Goal: Task Accomplishment & Management: Manage account settings

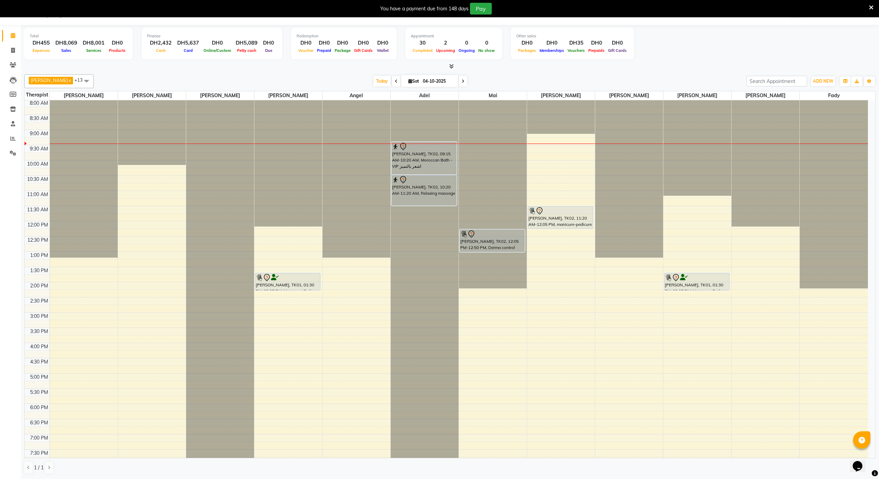
scroll to position [233, 0]
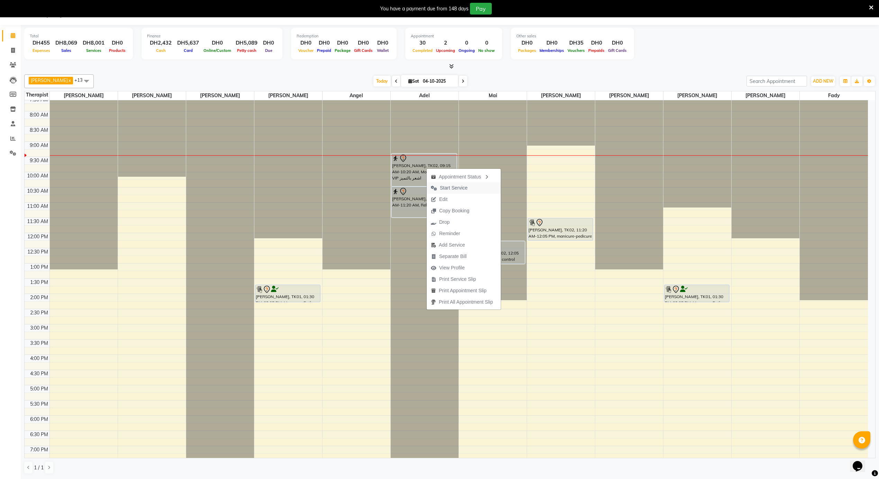
click at [447, 190] on span "Start Service" at bounding box center [454, 187] width 28 height 7
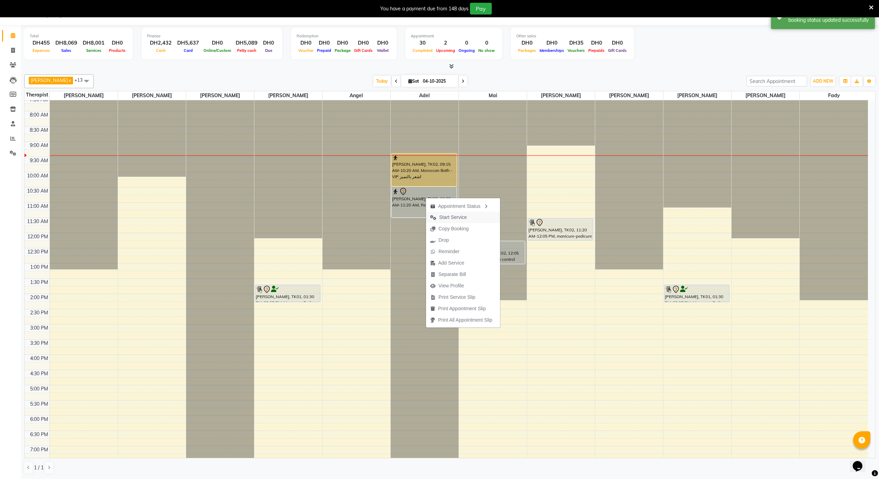
click at [443, 219] on span "Start Service" at bounding box center [453, 217] width 28 height 7
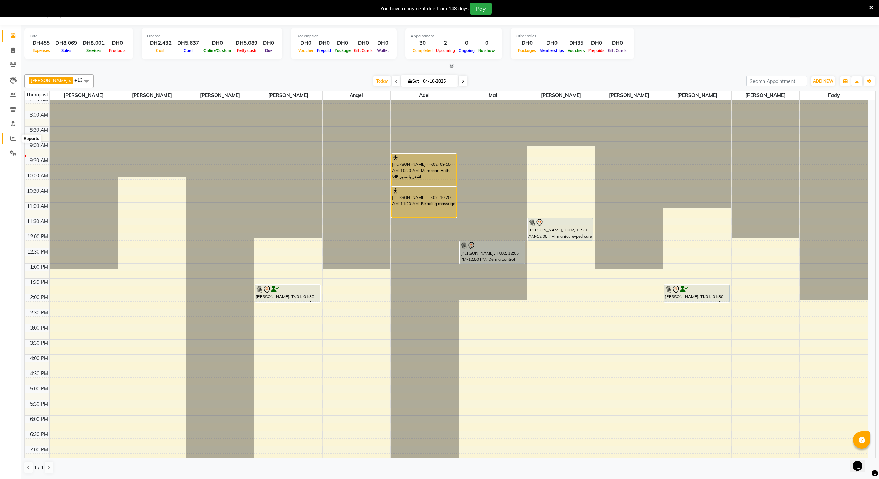
drag, startPoint x: 12, startPoint y: 139, endPoint x: 15, endPoint y: 136, distance: 4.7
click at [12, 139] on icon at bounding box center [12, 138] width 5 height 5
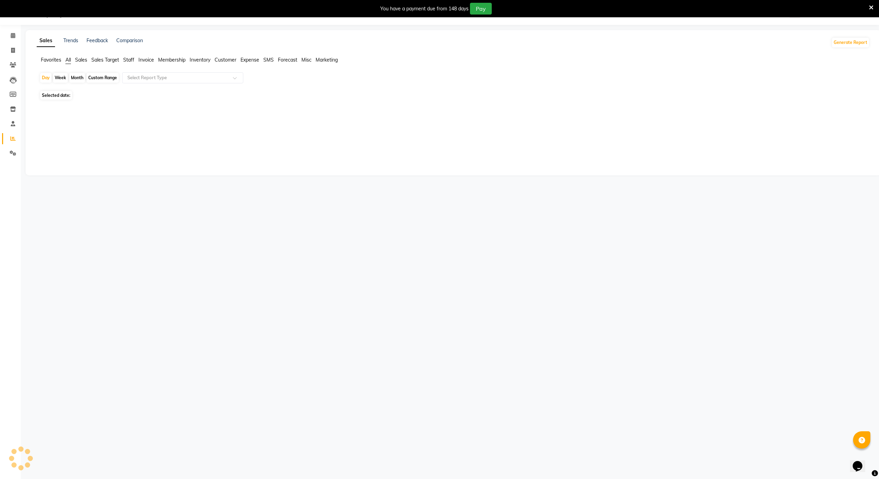
scroll to position [17, 0]
drag, startPoint x: 82, startPoint y: 57, endPoint x: 171, endPoint y: 55, distance: 89.0
click at [84, 57] on span "Sales" at bounding box center [81, 60] width 12 height 6
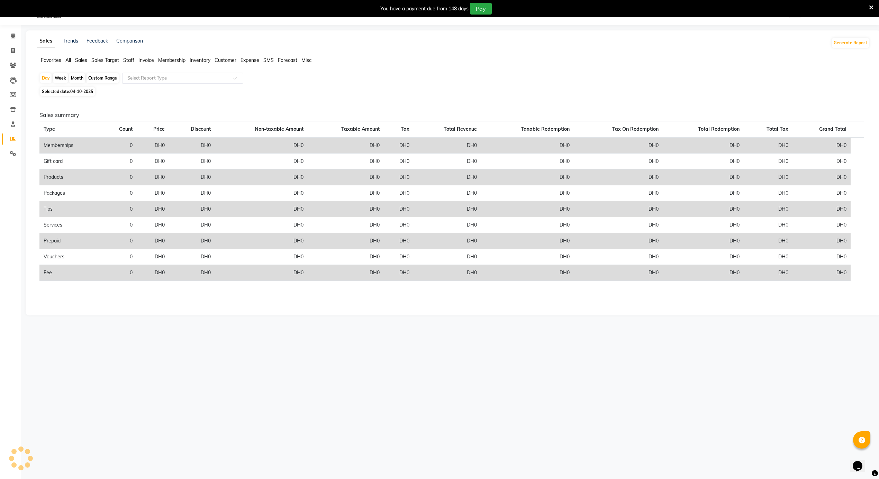
click at [175, 81] on input "text" at bounding box center [176, 78] width 100 height 7
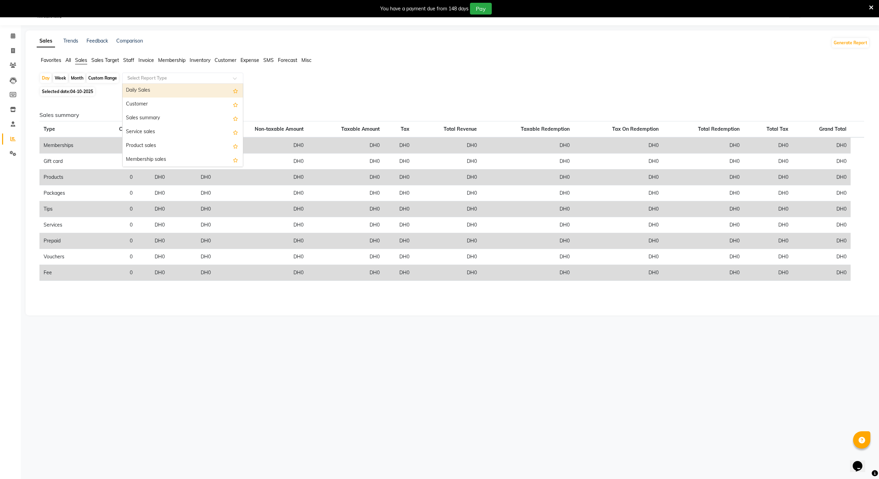
click at [146, 84] on div "Daily Sales" at bounding box center [183, 91] width 120 height 14
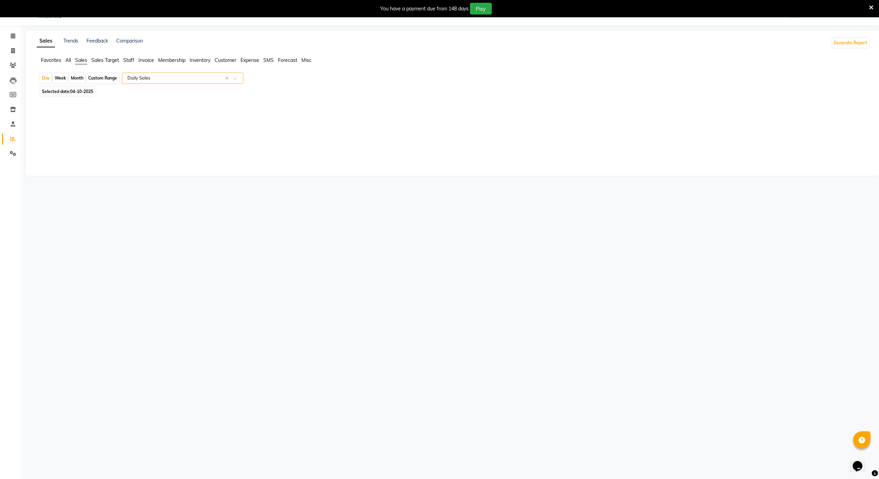
select select "full_report"
select select "csv"
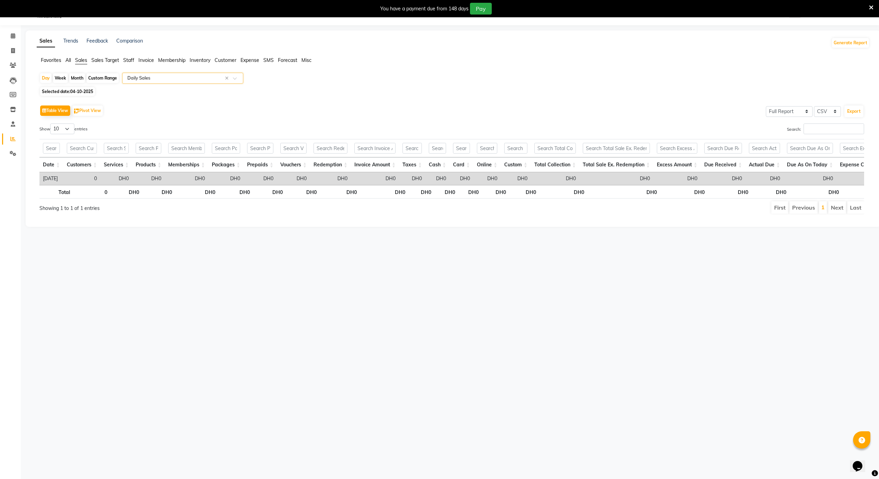
click at [88, 89] on span "04-10-2025" at bounding box center [81, 91] width 23 height 5
select select "10"
select select "2025"
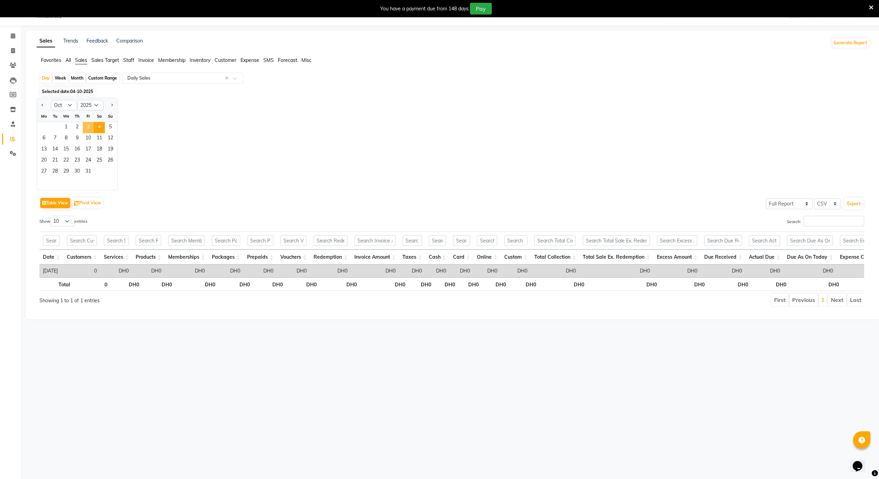
click at [89, 126] on span "3" at bounding box center [88, 127] width 11 height 11
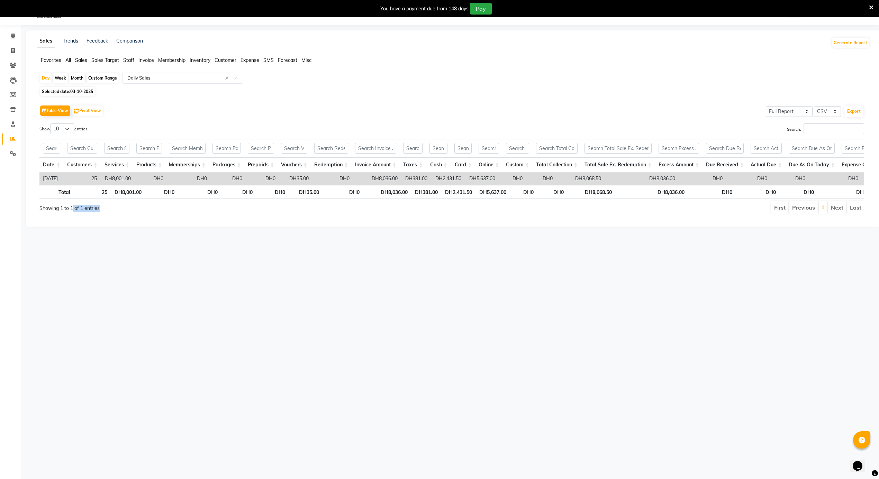
drag, startPoint x: 266, startPoint y: 348, endPoint x: 53, endPoint y: 211, distance: 252.8
click at [59, 217] on div "Select Location × Alrousi Men Spa, Abu Dhabi WhatsApp Status ✕ Status: Disconne…" at bounding box center [439, 239] width 879 height 479
click at [9, 153] on span at bounding box center [13, 154] width 12 height 8
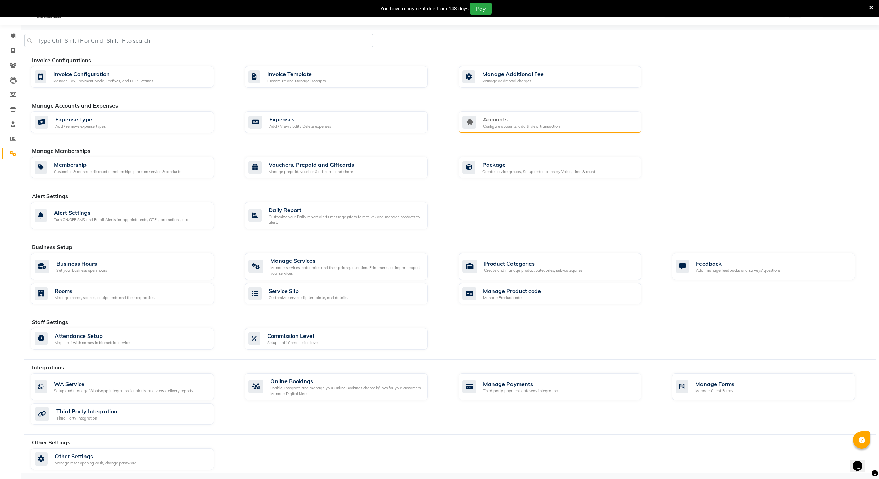
click at [549, 126] on div "Configure accounts, add & view transaction" at bounding box center [521, 127] width 76 height 6
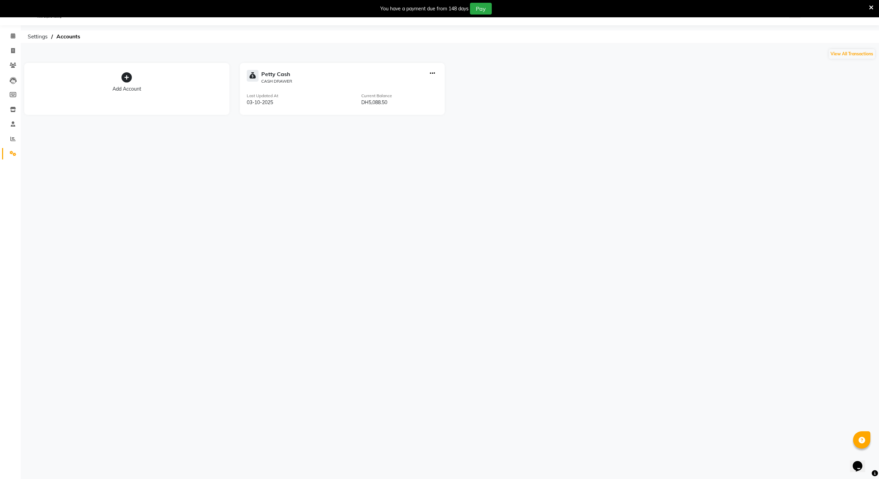
click at [308, 151] on div "Select Location × Alrousi Men Spa, Abu Dhabi WhatsApp Status ✕ Status: Disconne…" at bounding box center [439, 239] width 879 height 479
click at [13, 154] on icon at bounding box center [13, 153] width 7 height 5
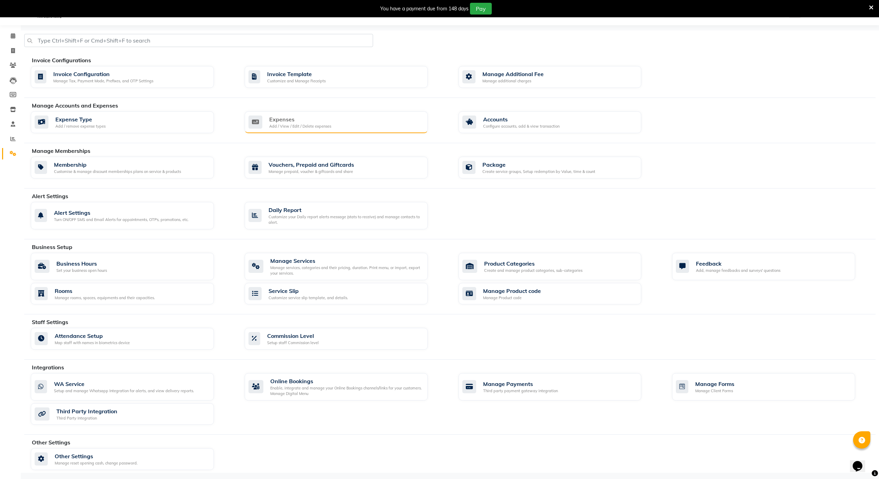
click at [353, 119] on div "Expenses Add / View / Edit / Delete expenses" at bounding box center [335, 122] width 174 height 14
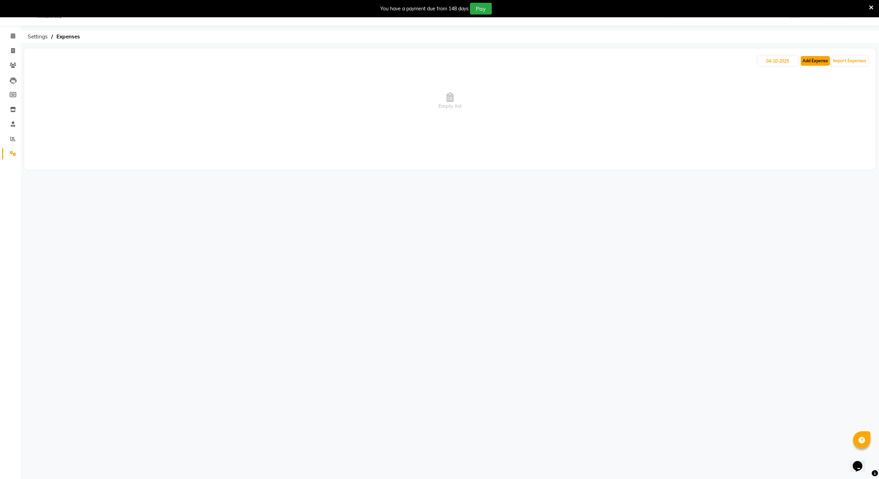
click at [813, 57] on button "Add Expense" at bounding box center [815, 61] width 29 height 10
select select "1"
select select "4622"
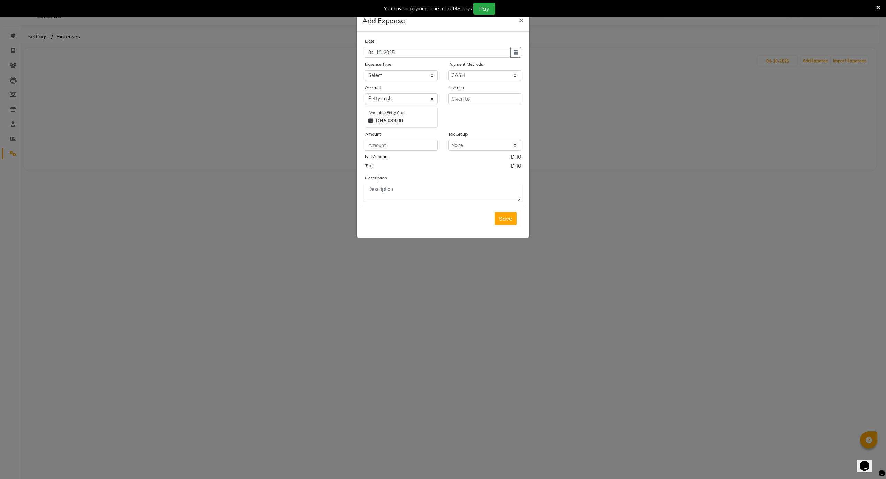
click at [681, 93] on ngb-modal-window "Add Expense × Date 04-10-2025 Expense Type Select Abo Abdallah Personal abo abd…" at bounding box center [443, 239] width 886 height 479
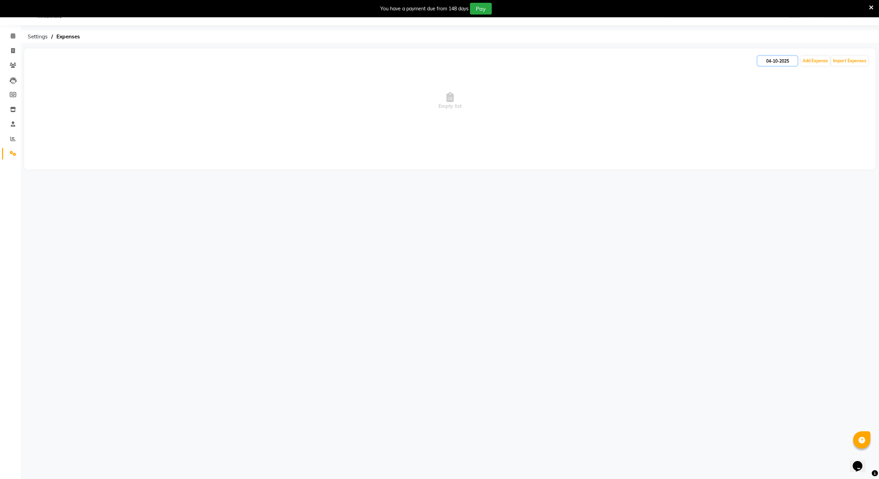
click at [779, 61] on input "04-10-2025" at bounding box center [778, 61] width 40 height 10
select select "10"
select select "2025"
click at [810, 94] on div "3" at bounding box center [809, 96] width 11 height 11
type input "03-10-2025"
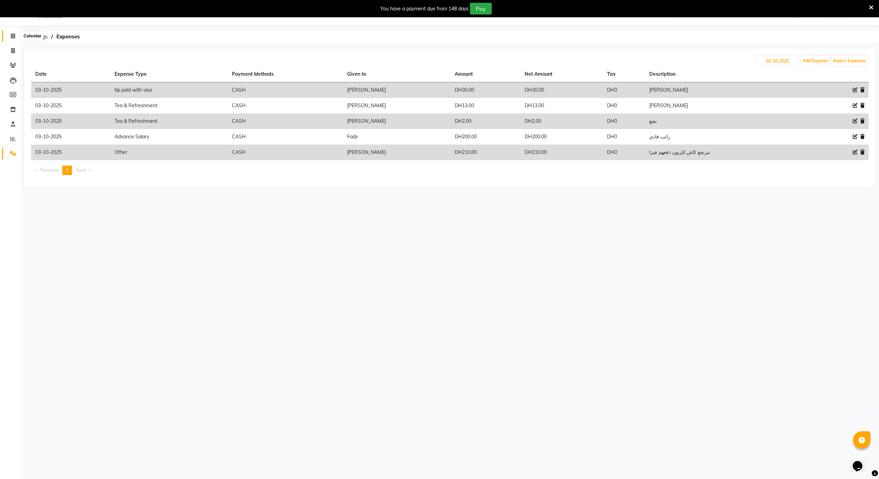
click at [16, 34] on span at bounding box center [13, 36] width 12 height 8
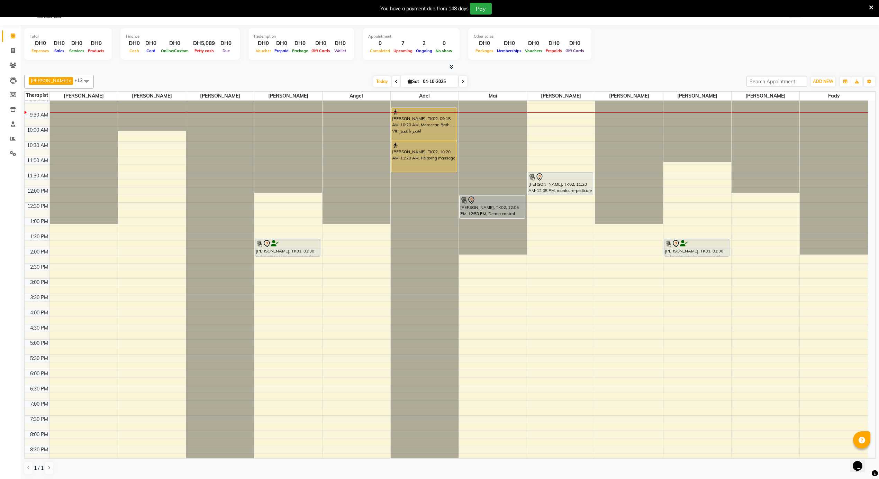
click at [395, 82] on icon at bounding box center [396, 82] width 3 height 4
type input "03-10-2025"
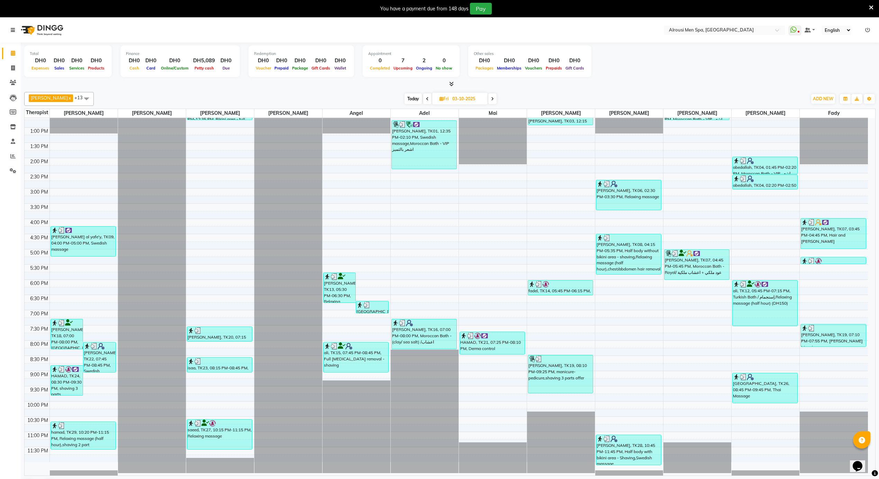
click at [12, 27] on link at bounding box center [14, 29] width 7 height 19
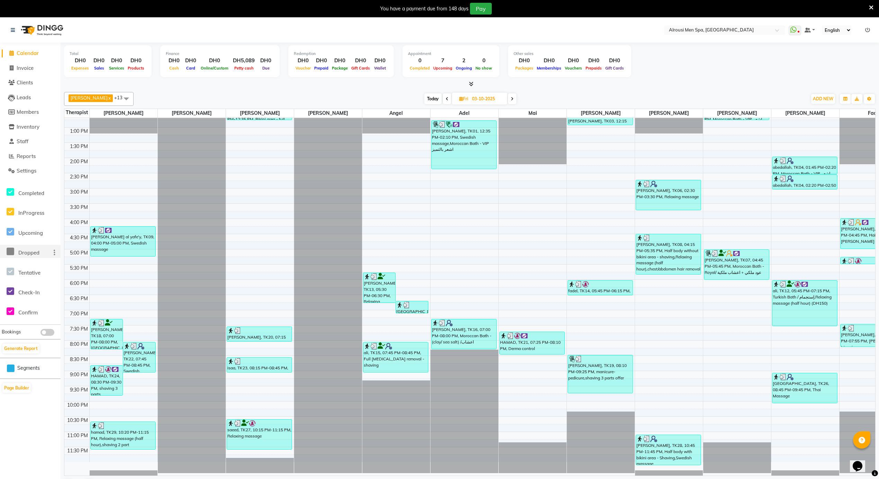
click at [11, 254] on icon at bounding box center [11, 251] width 8 height 9
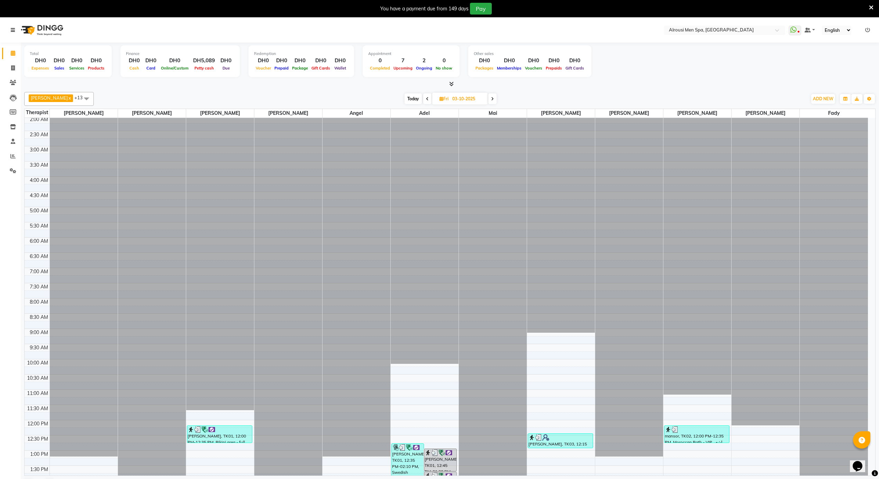
click at [12, 28] on icon at bounding box center [13, 30] width 4 height 5
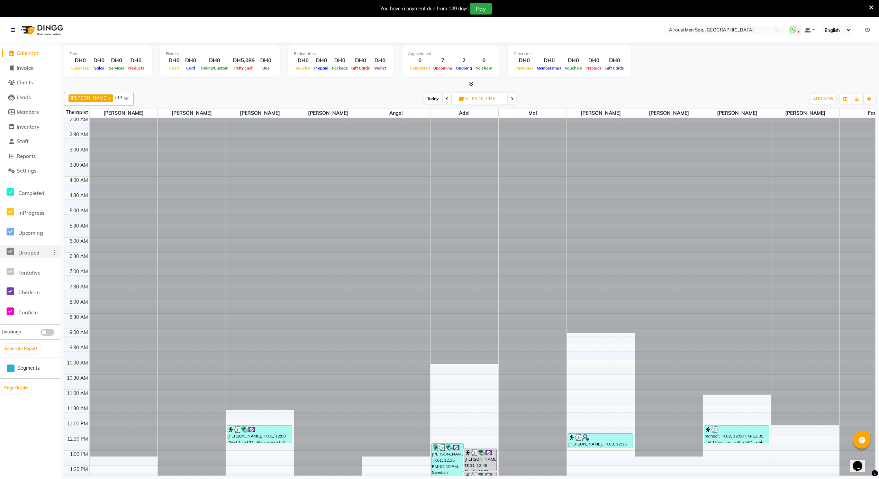
click at [9, 251] on icon at bounding box center [11, 251] width 8 height 9
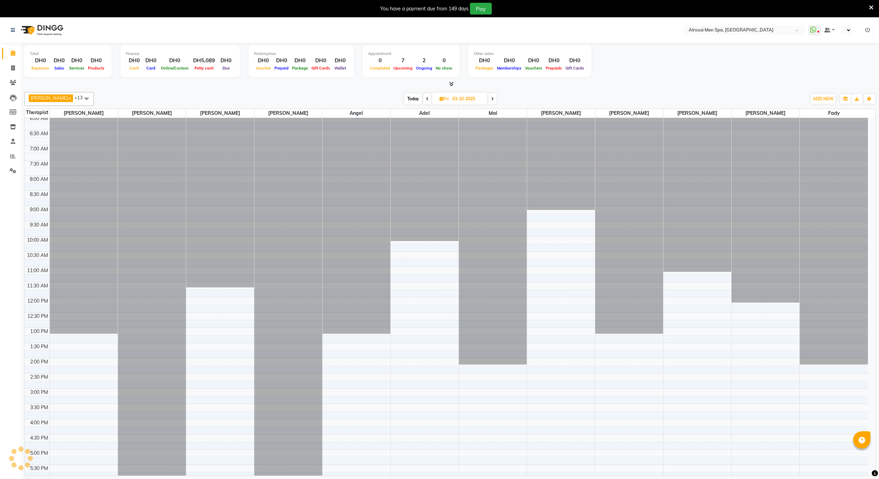
select select "en"
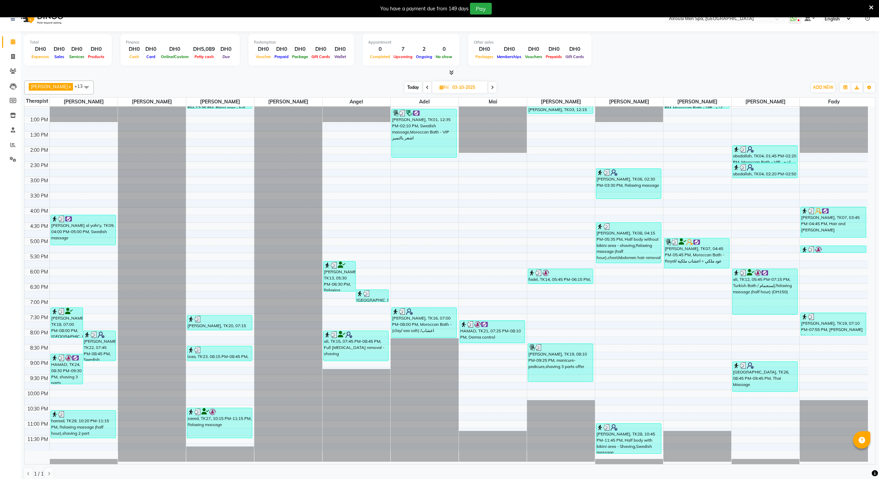
scroll to position [18, 0]
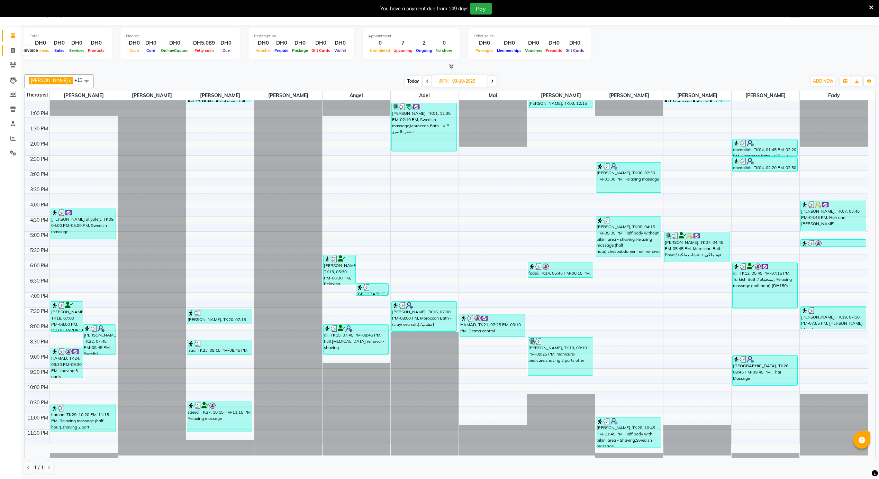
click at [15, 51] on icon at bounding box center [13, 50] width 4 height 5
select select "service"
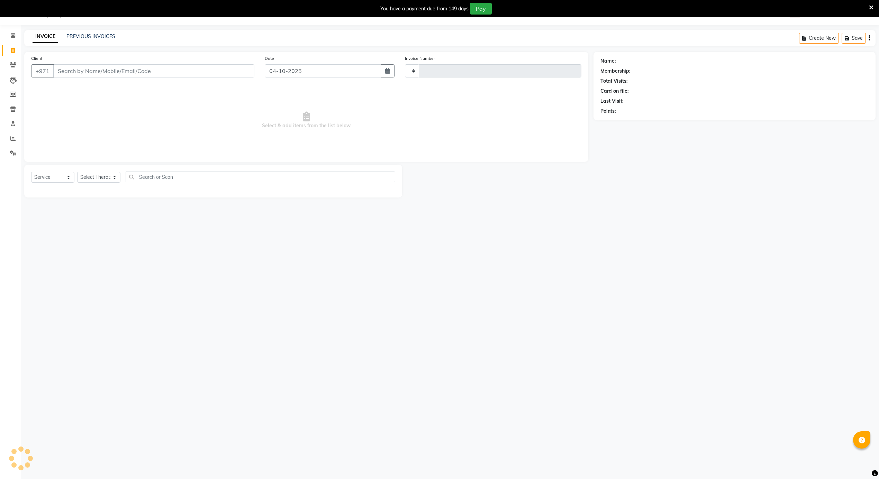
scroll to position [17, 0]
type input "4243"
select select "5688"
click at [178, 74] on input "Client" at bounding box center [153, 71] width 201 height 13
click at [52, 176] on select "Select Service Product Membership Package Voucher Prepaid Gift Card" at bounding box center [52, 177] width 43 height 11
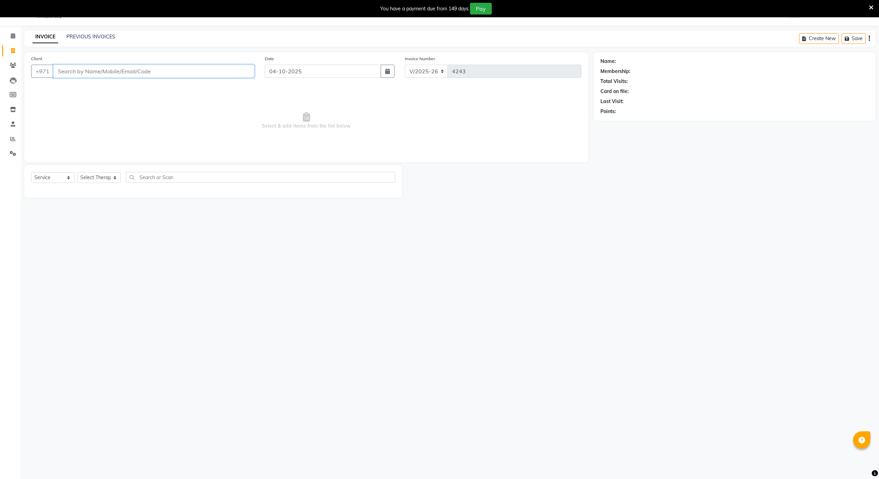
click at [136, 70] on input "Client" at bounding box center [153, 71] width 201 height 13
click at [108, 95] on ngb-highlight "588249727" at bounding box center [123, 98] width 31 height 7
type input "588249727"
click at [387, 69] on icon "button" at bounding box center [387, 72] width 5 height 6
select select "10"
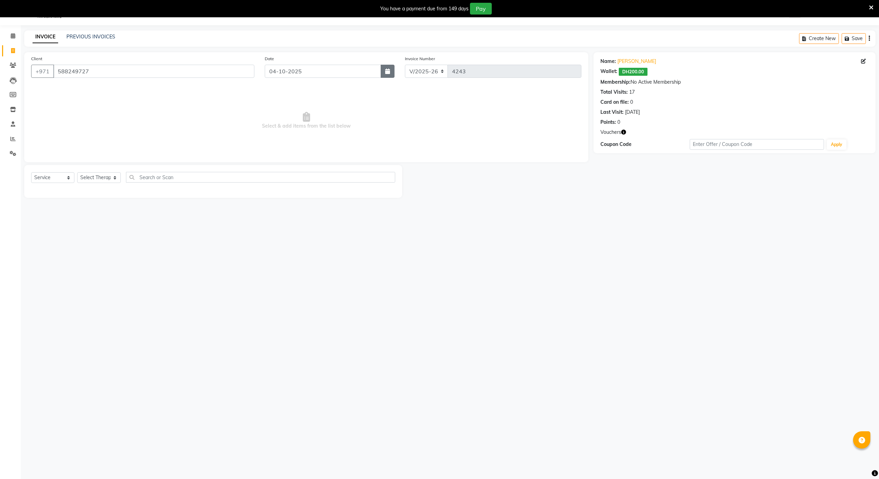
select select "2025"
click at [315, 106] on div "3" at bounding box center [316, 108] width 11 height 11
type input "03-10-2025"
click at [58, 178] on select "Select Service Product Membership Package Voucher Prepaid Gift Card" at bounding box center [52, 177] width 43 height 11
click at [31, 172] on select "Select Service Product Membership Package Voucher Prepaid Gift Card" at bounding box center [52, 177] width 43 height 11
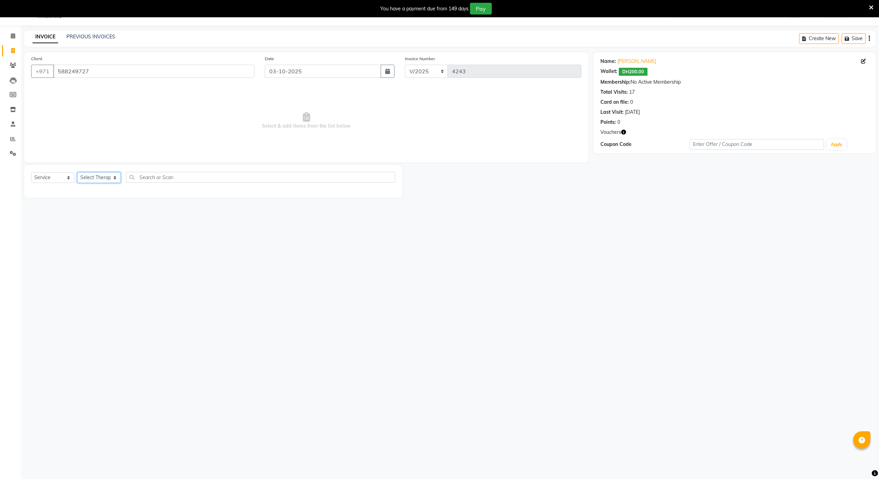
click at [90, 174] on select "Select Therapist Abby Adel Ahmed Elba Angel Ayub cindy Diane Fady John kim Mahm…" at bounding box center [99, 177] width 44 height 11
select select "39392"
click at [77, 172] on select "Select Therapist Abby Adel Ahmed Elba Angel Ayub cindy Diane Fady John kim Mahm…" at bounding box center [99, 177] width 44 height 11
click at [65, 193] on div "Moroccan Bath - herbal" at bounding box center [57, 192] width 53 height 7
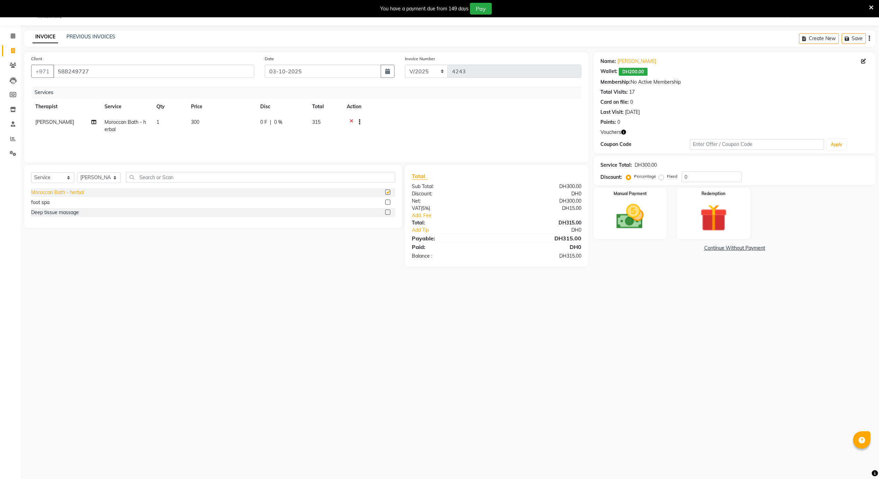
checkbox input "false"
drag, startPoint x: 208, startPoint y: 120, endPoint x: 179, endPoint y: 119, distance: 28.7
click at [179, 119] on tr "steve Ali Moroccan Bath - herbal 1 300 0 F | 0 % 315" at bounding box center [306, 126] width 550 height 23
click at [338, 270] on main "INVOICE PREVIOUS INVOICES Create New Save Client +971 588249727 Date 03-10-2025…" at bounding box center [450, 153] width 858 height 247
click at [211, 120] on td "300" at bounding box center [221, 126] width 69 height 23
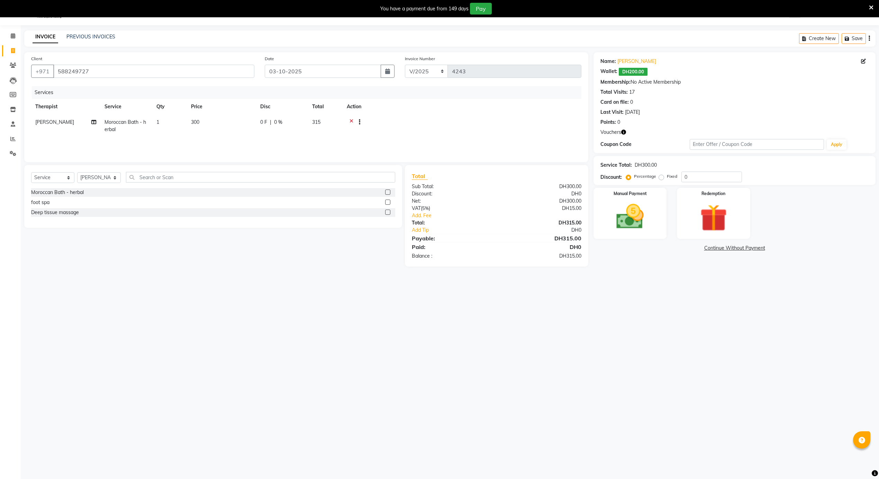
select select "39392"
click at [219, 118] on tr "Abby Adel Ahmed Elba Angel Ayub cindy Diane Fady John kim Mahmoud Marketing Mah…" at bounding box center [306, 128] width 550 height 26
drag, startPoint x: 304, startPoint y: 122, endPoint x: 288, endPoint y: 122, distance: 15.6
click at [289, 122] on td "0 F | 0 %" at bounding box center [321, 128] width 64 height 26
type input "100"
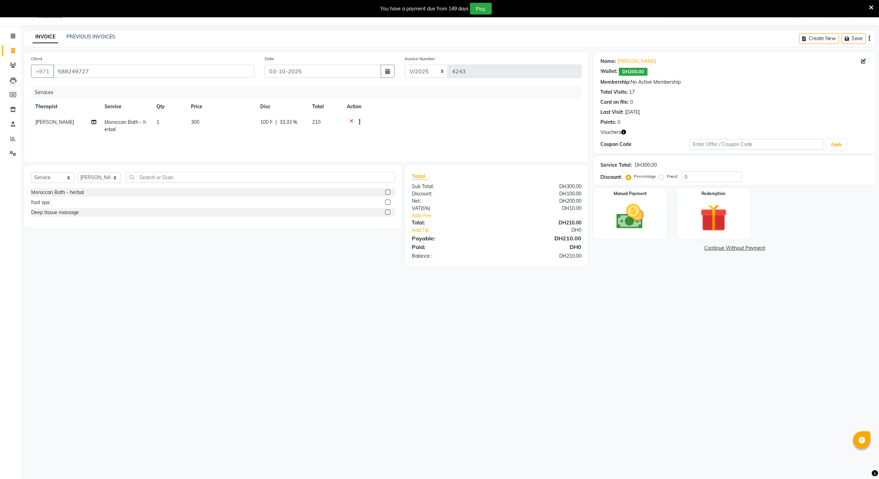
click at [534, 276] on main "INVOICE PREVIOUS INVOICES Create New Save Client +971 588249727 Date 03-10-2025…" at bounding box center [450, 153] width 858 height 247
click at [635, 226] on img at bounding box center [630, 217] width 46 height 33
click at [670, 246] on span "CARD" at bounding box center [668, 249] width 15 height 8
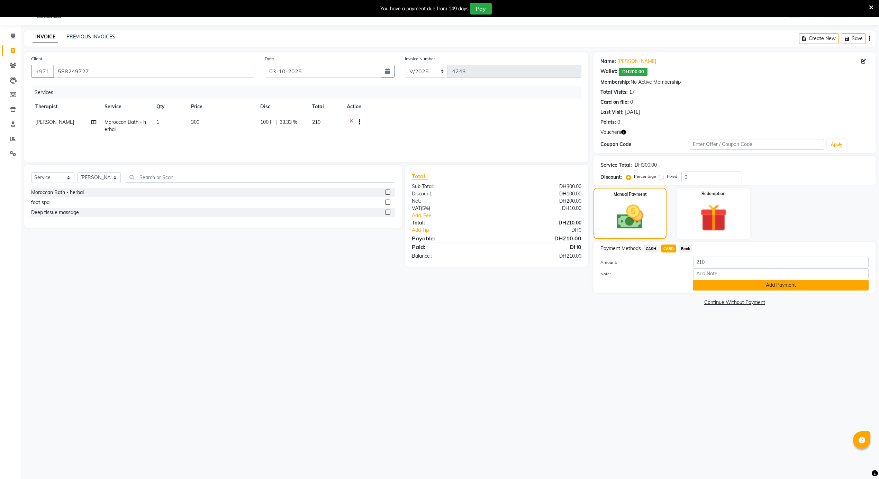
click at [726, 284] on button "Add Payment" at bounding box center [780, 285] width 175 height 11
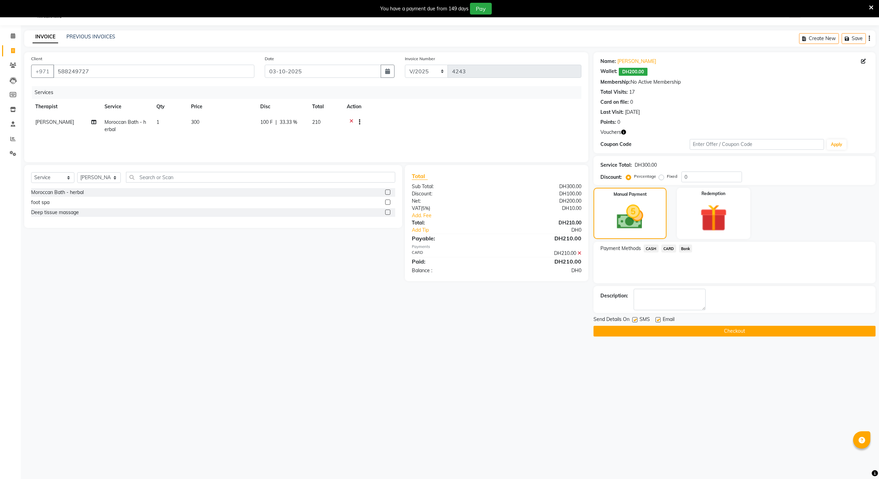
click at [660, 320] on label at bounding box center [657, 319] width 5 height 5
click at [660, 320] on input "checkbox" at bounding box center [657, 320] width 4 height 4
checkbox input "false"
click at [632, 318] on div "Send Details On SMS Email" at bounding box center [735, 320] width 282 height 9
click at [634, 320] on label at bounding box center [634, 319] width 5 height 5
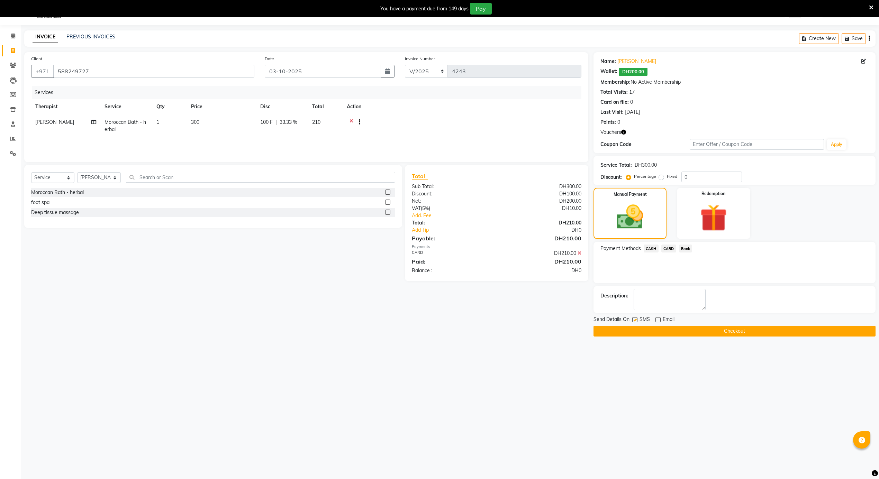
click at [634, 320] on input "checkbox" at bounding box center [634, 320] width 4 height 4
checkbox input "false"
click at [636, 329] on button "Checkout" at bounding box center [735, 331] width 282 height 11
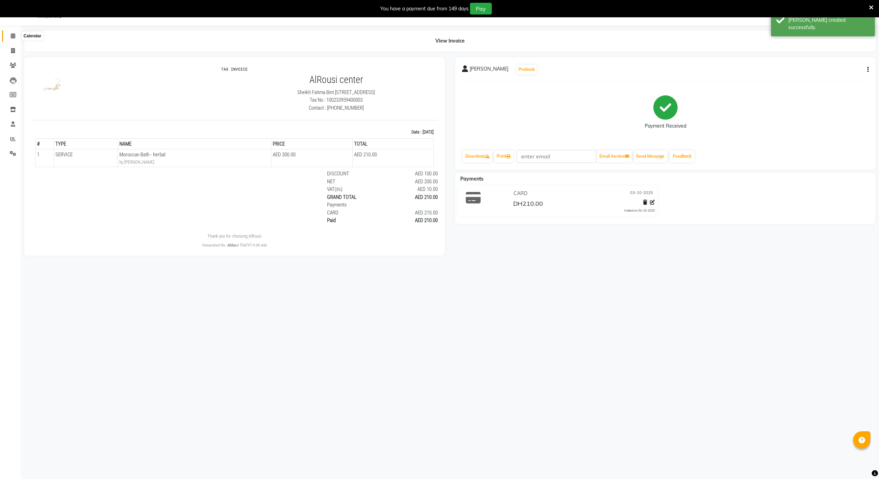
click at [14, 35] on icon at bounding box center [13, 35] width 4 height 5
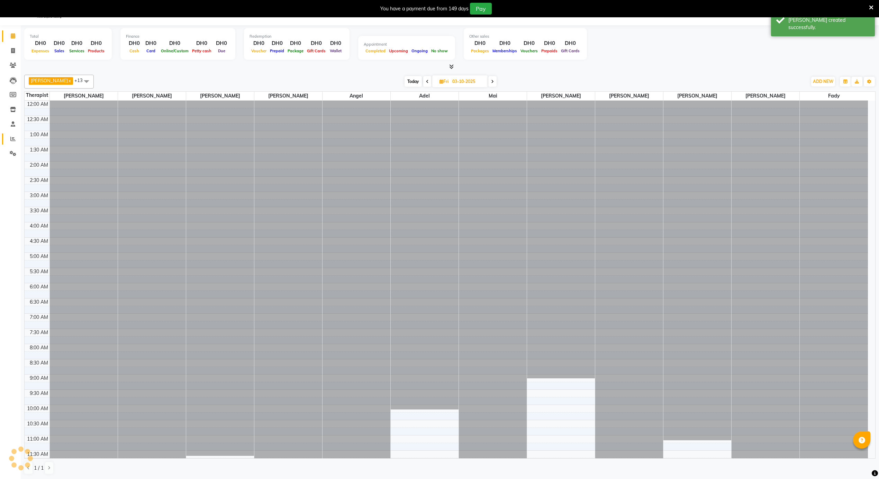
scroll to position [279, 0]
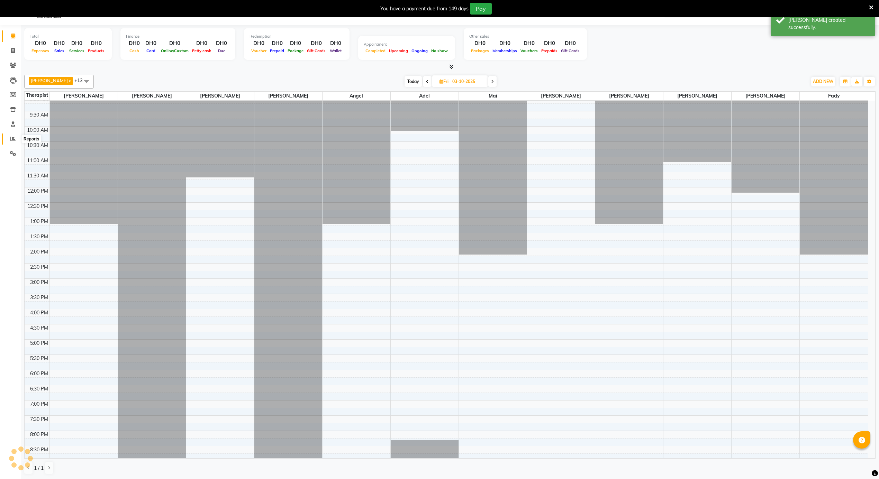
click at [11, 138] on icon at bounding box center [12, 138] width 5 height 5
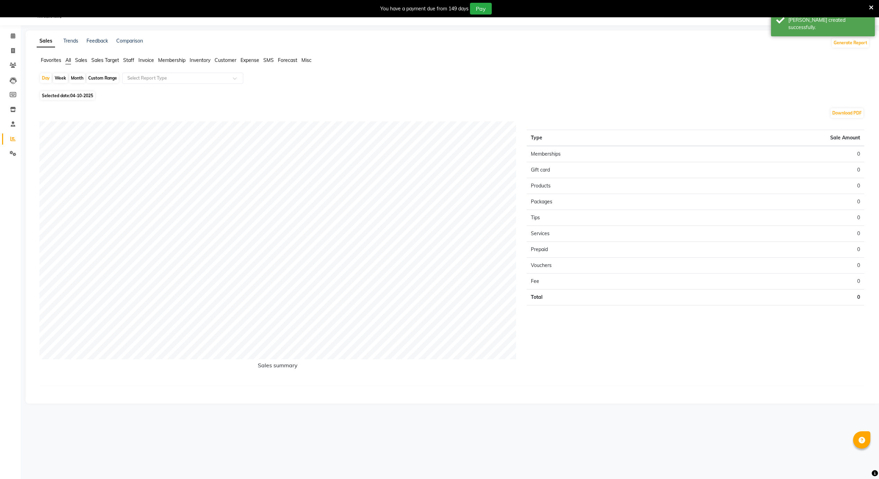
click at [79, 64] on li "Sales" at bounding box center [81, 60] width 12 height 7
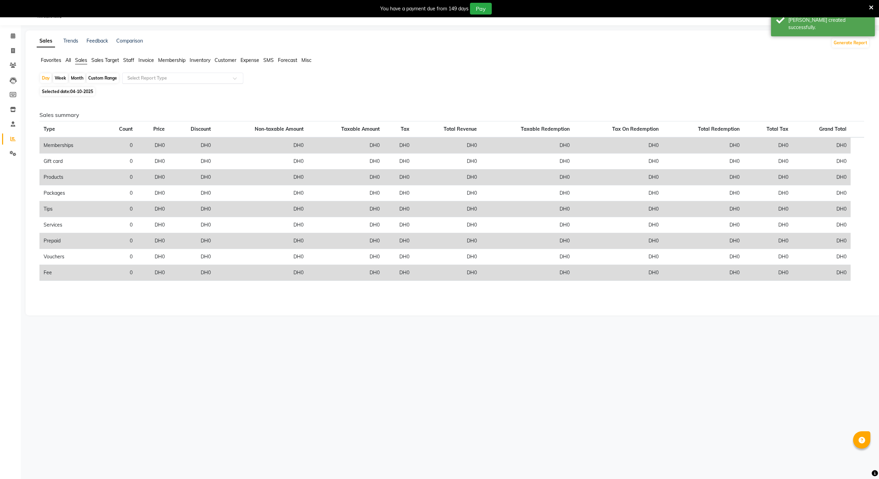
click at [165, 79] on input "text" at bounding box center [176, 78] width 100 height 7
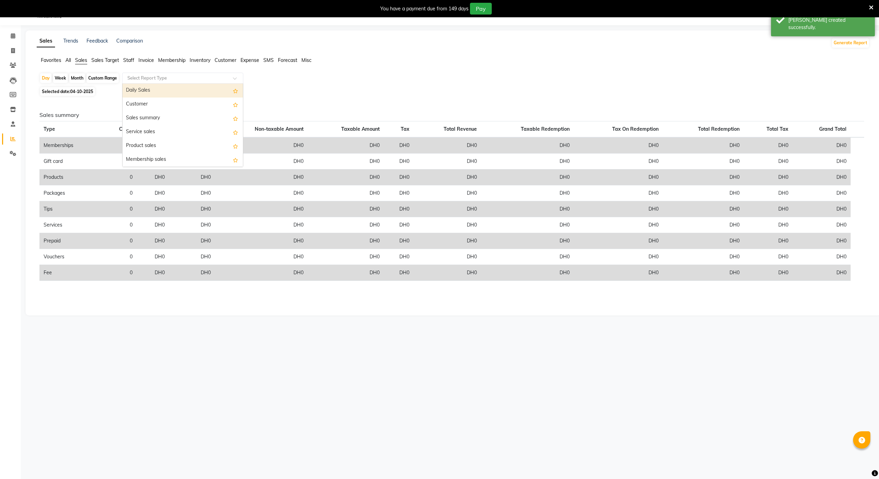
click at [144, 90] on div "Daily Sales" at bounding box center [183, 91] width 120 height 14
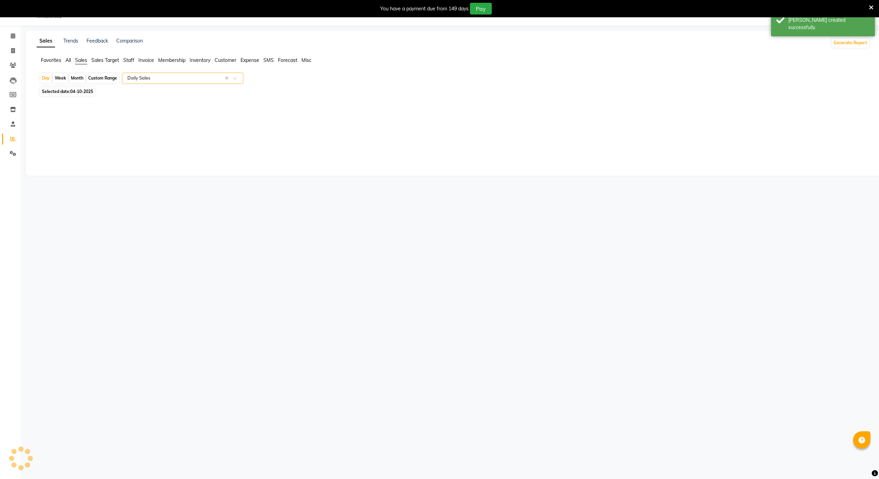
select select "full_report"
select select "csv"
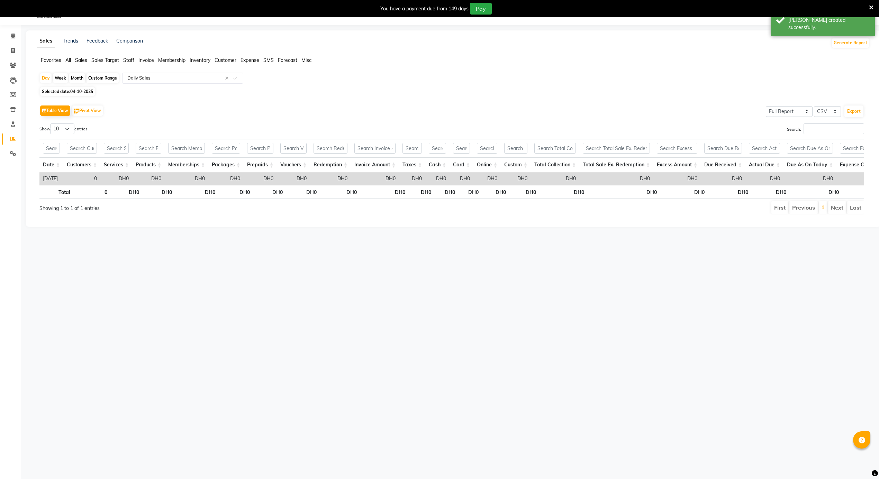
click at [84, 93] on span "04-10-2025" at bounding box center [81, 91] width 23 height 5
select select "10"
select select "2025"
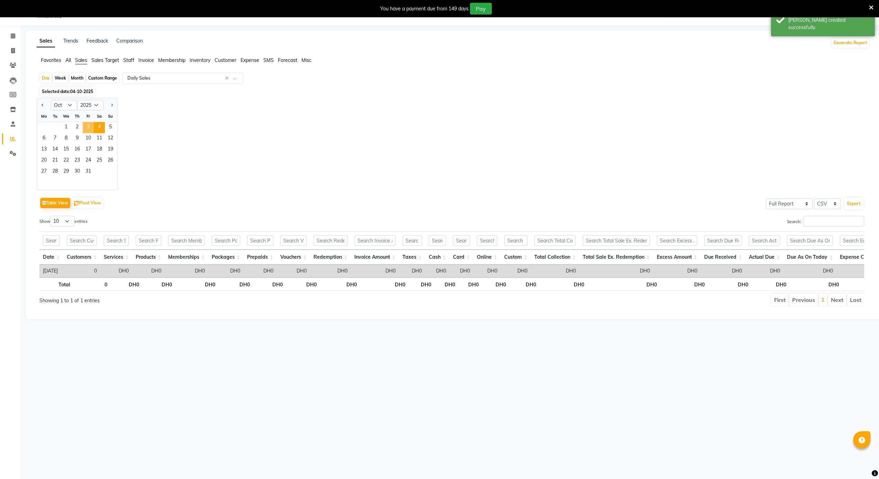
drag, startPoint x: 86, startPoint y: 126, endPoint x: 262, endPoint y: 194, distance: 188.6
click at [86, 126] on span "3" at bounding box center [88, 127] width 11 height 11
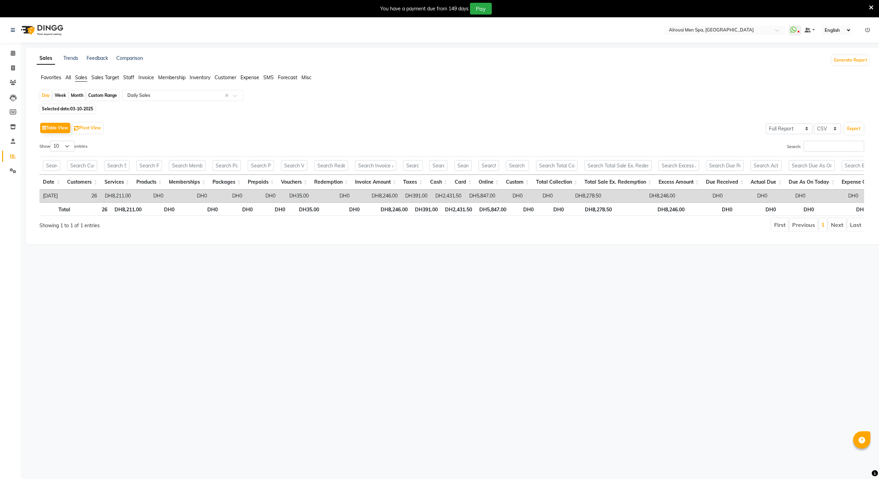
click at [90, 107] on span "03-10-2025" at bounding box center [81, 108] width 23 height 5
select select "10"
select select "2025"
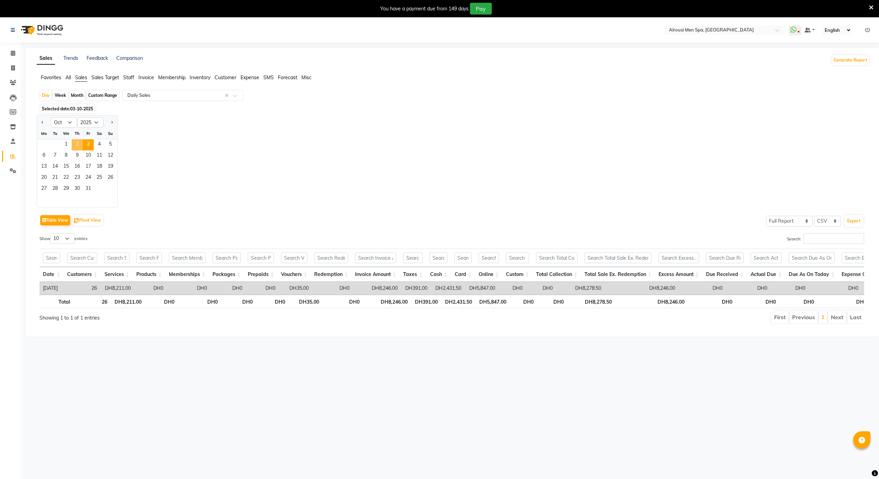
click at [75, 143] on span "2" at bounding box center [77, 144] width 11 height 11
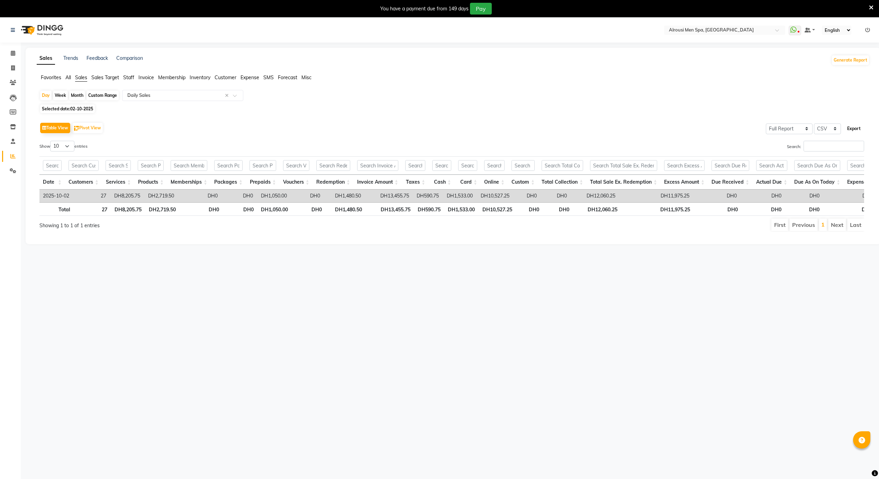
click at [853, 129] on button "Export" at bounding box center [853, 129] width 19 height 12
click at [132, 76] on span "Staff" at bounding box center [128, 77] width 11 height 6
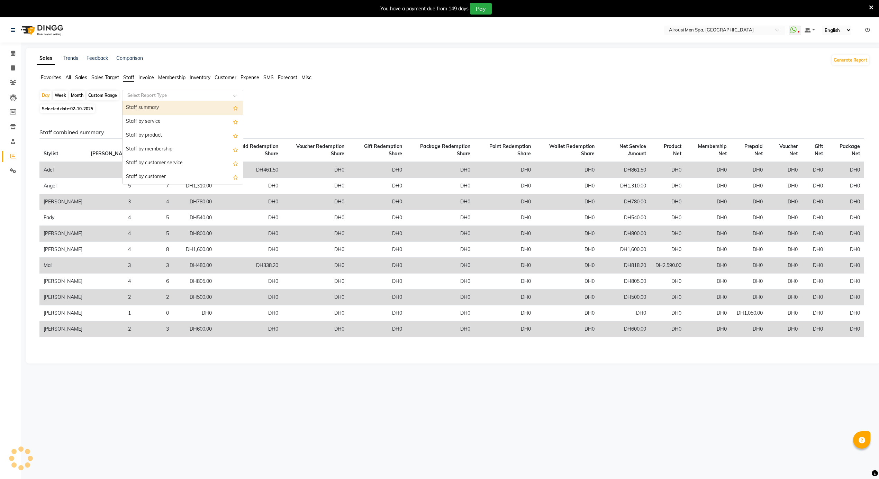
click at [171, 96] on input "text" at bounding box center [176, 95] width 100 height 7
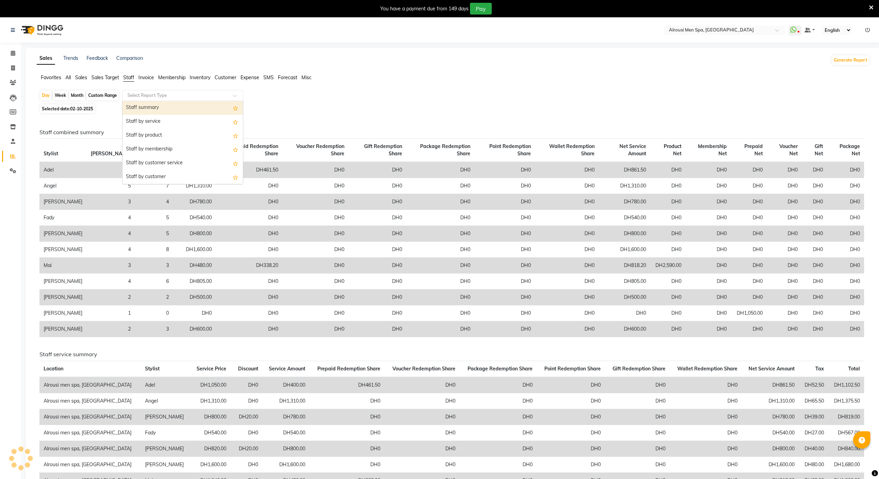
click at [148, 104] on div "Staff summary" at bounding box center [183, 108] width 120 height 14
select select "full_report"
select select "csv"
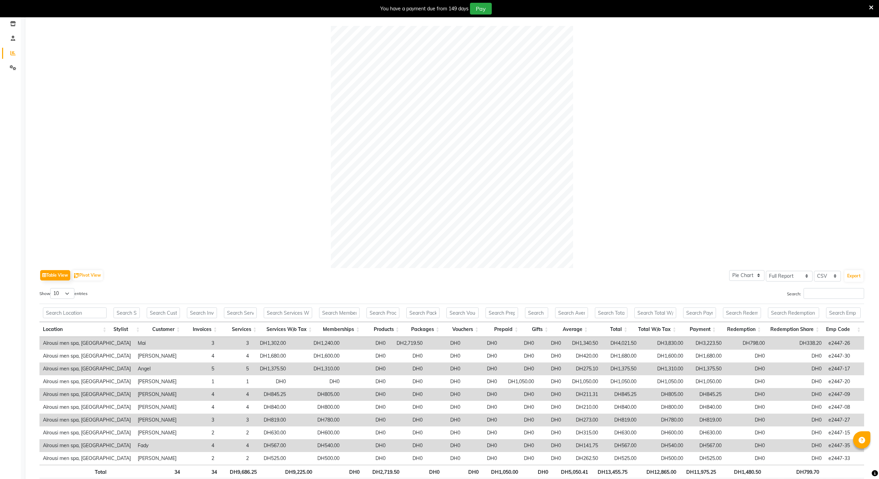
scroll to position [150, 0]
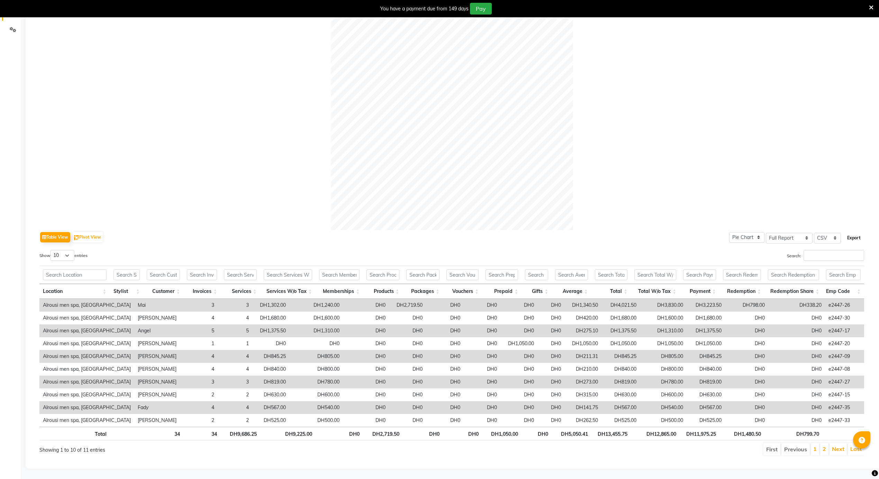
click at [849, 232] on button "Export" at bounding box center [853, 238] width 19 height 12
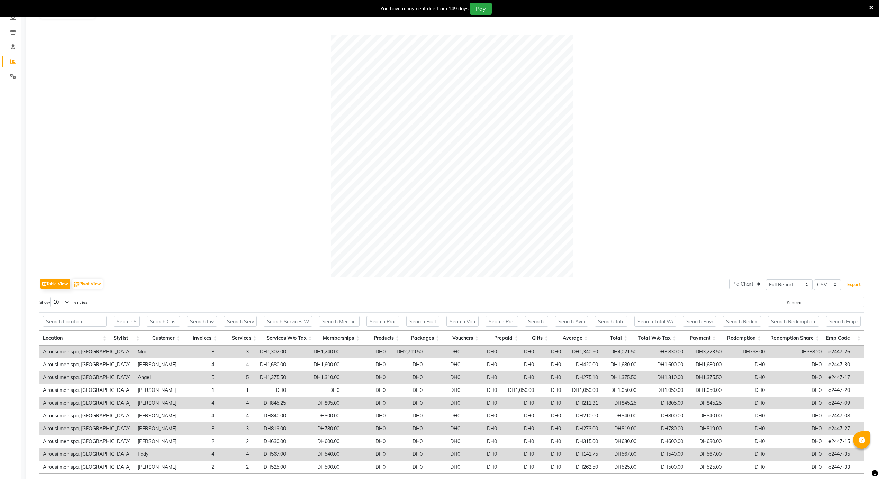
scroll to position [0, 0]
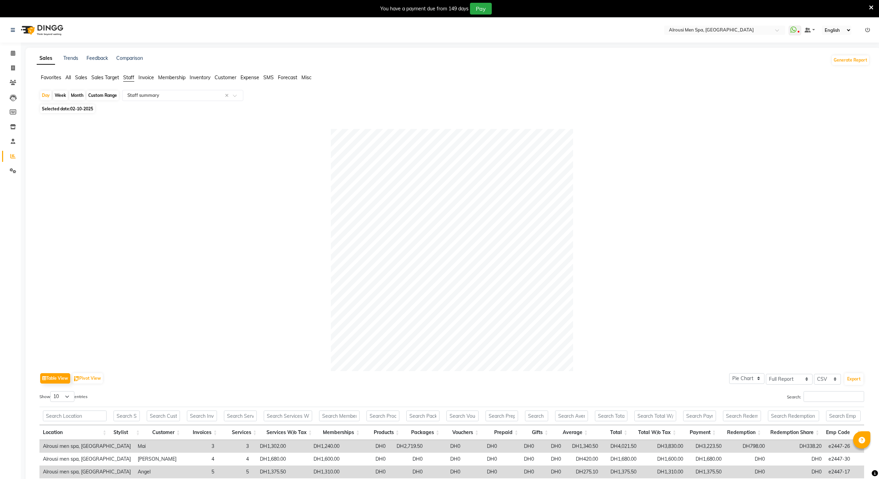
click at [84, 78] on span "Sales" at bounding box center [81, 77] width 12 height 6
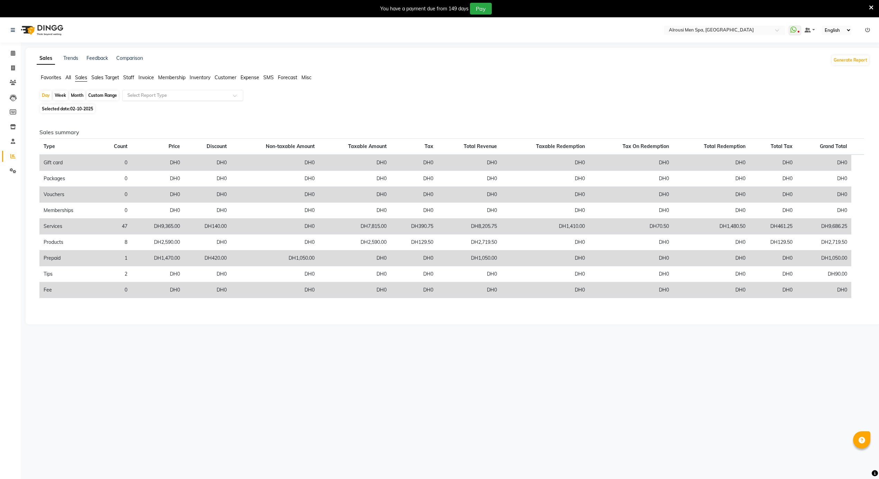
click at [168, 97] on input "text" at bounding box center [176, 95] width 100 height 7
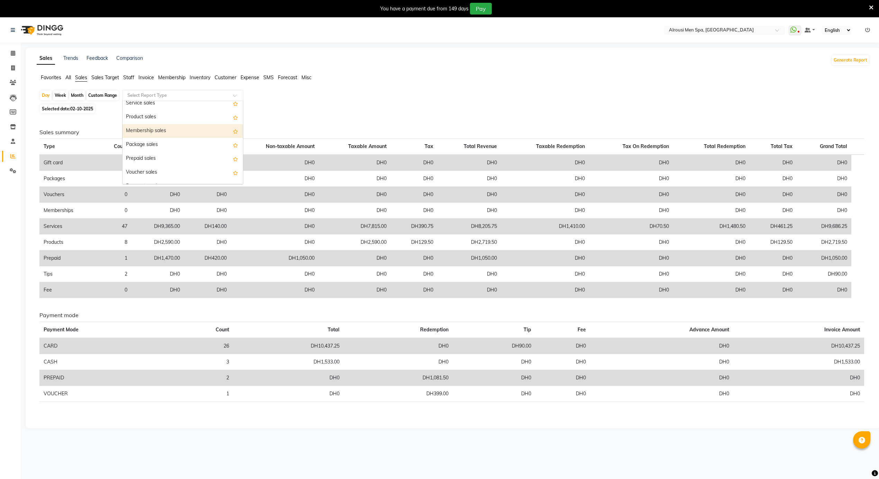
scroll to position [92, 0]
click at [158, 146] on div "Payment mode" at bounding box center [183, 141] width 120 height 14
select select "full_report"
select select "csv"
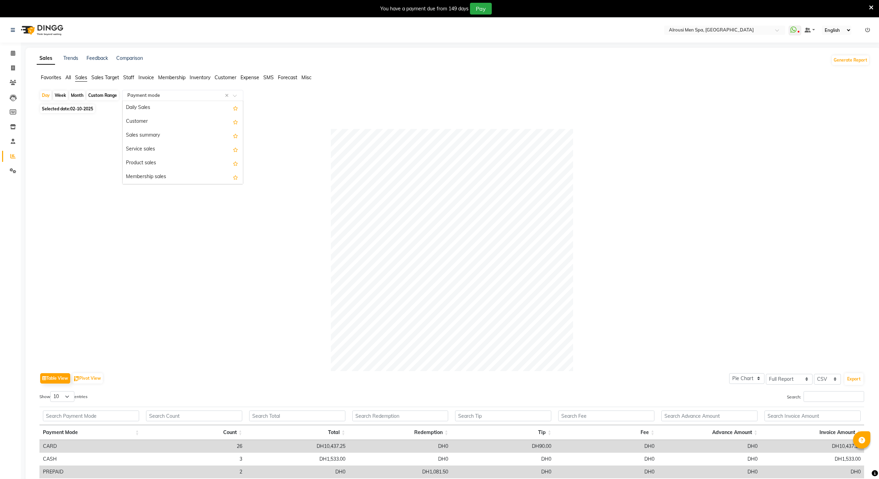
click at [152, 93] on input "text" at bounding box center [176, 95] width 100 height 7
click at [166, 165] on div "Service by category" at bounding box center [183, 168] width 120 height 14
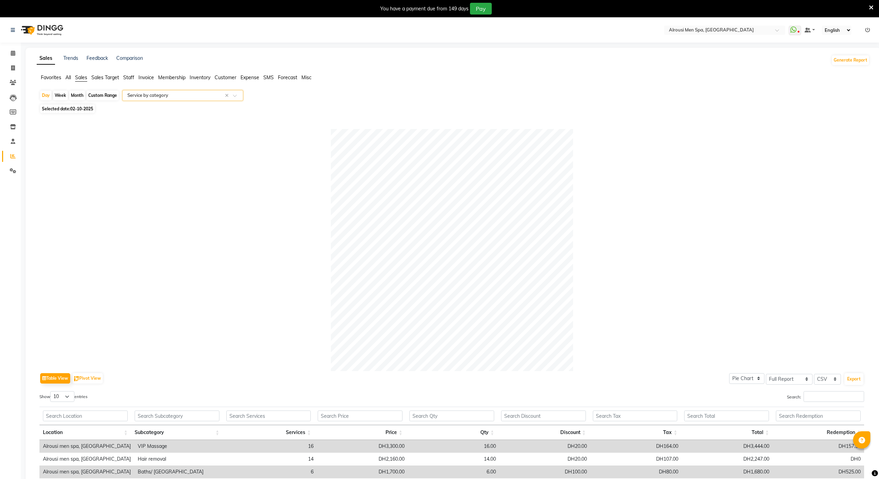
scroll to position [99, 0]
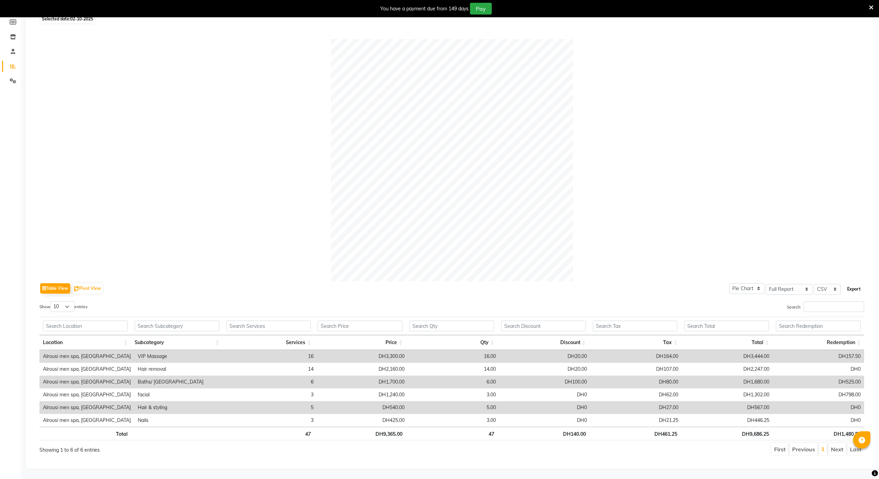
click at [855, 283] on button "Export" at bounding box center [853, 289] width 19 height 12
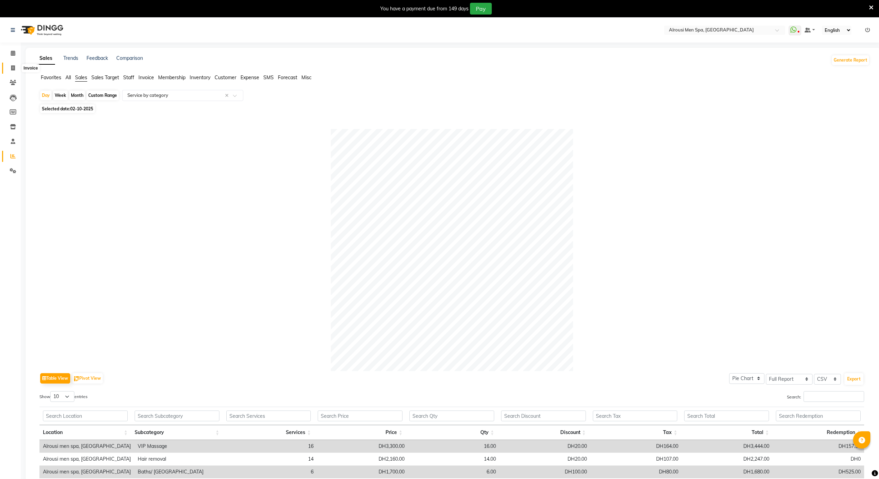
click at [16, 67] on span at bounding box center [13, 68] width 12 height 8
select select "service"
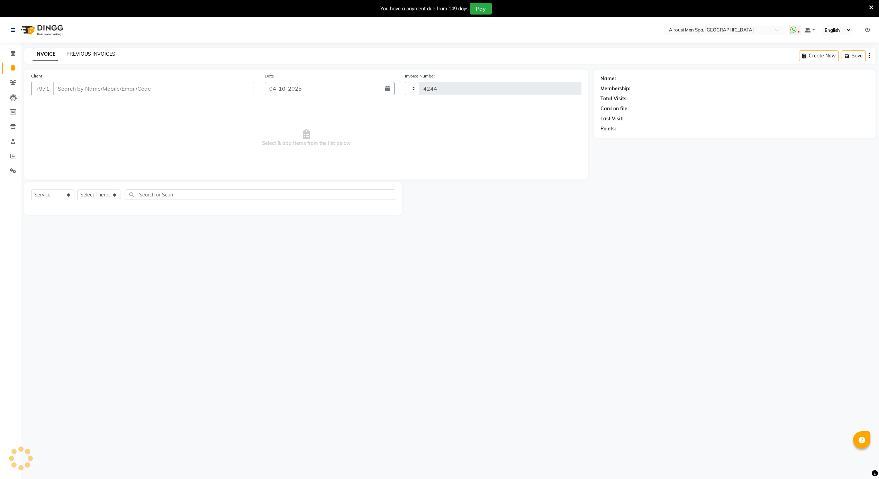
click at [93, 51] on link "PREVIOUS INVOICES" at bounding box center [90, 54] width 49 height 6
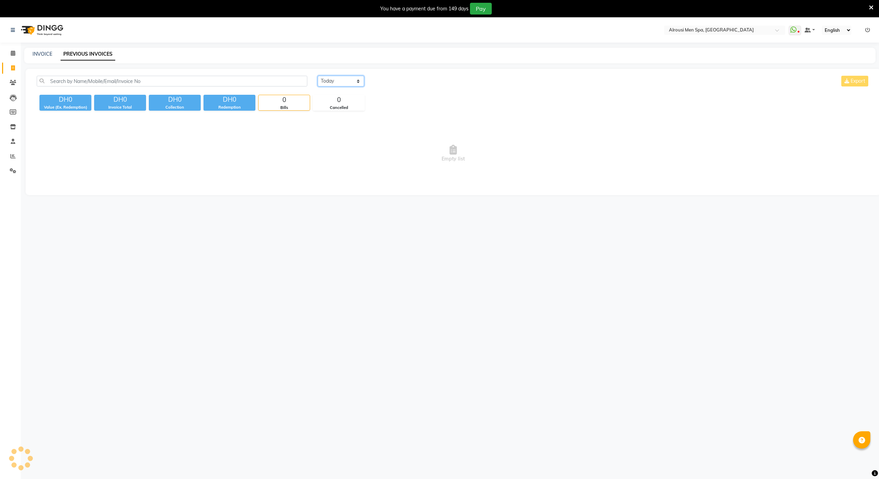
click at [346, 85] on select "Today Yesterday Custom Range" at bounding box center [341, 81] width 46 height 11
click at [318, 76] on select "Today Yesterday Custom Range" at bounding box center [341, 81] width 46 height 11
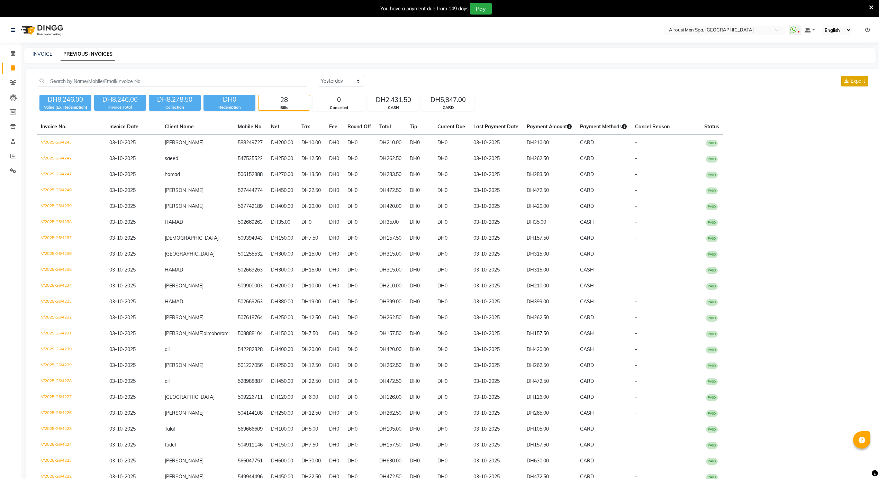
click at [863, 82] on span "Export" at bounding box center [858, 81] width 15 height 6
click at [355, 74] on div "Today Yesterday Custom Range Export DH8,246.00 Value (Ex. Redemption) DH8,246.0…" at bounding box center [453, 338] width 855 height 539
click at [354, 79] on select "Today Yesterday Custom Range" at bounding box center [341, 81] width 46 height 11
select select "range"
click at [318, 76] on select "Today Yesterday Custom Range" at bounding box center [341, 81] width 46 height 11
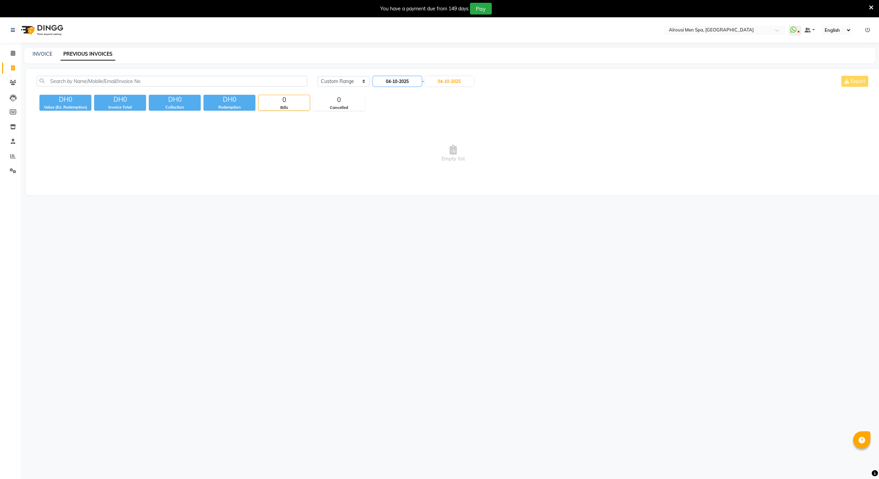
click at [398, 81] on input "04-10-2025" at bounding box center [397, 81] width 48 height 10
select select "10"
select select "2025"
click at [421, 117] on div "3" at bounding box center [424, 116] width 11 height 11
type input "03-10-2025"
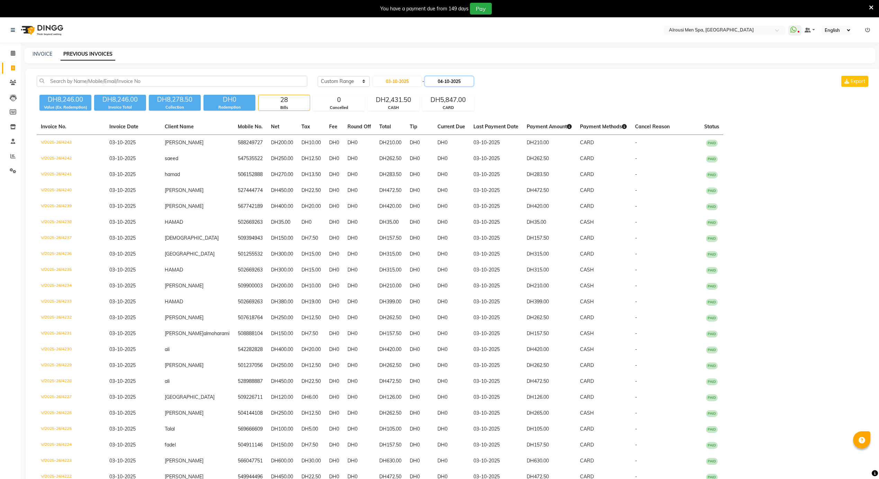
click at [455, 79] on input "04-10-2025" at bounding box center [449, 81] width 48 height 10
click at [479, 118] on div "3" at bounding box center [478, 116] width 11 height 11
type input "03-10-2025"
click at [404, 80] on input "03-10-2025" at bounding box center [397, 81] width 48 height 10
select select "10"
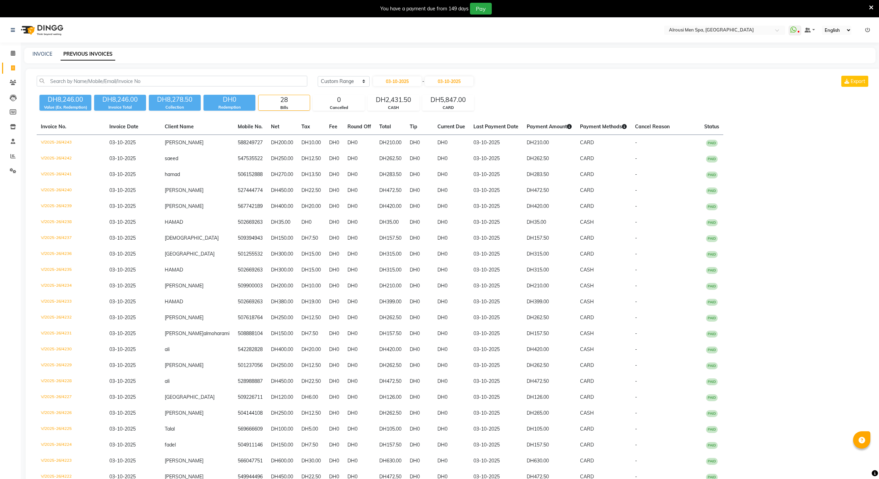
select select "2025"
click at [413, 115] on div "2" at bounding box center [413, 116] width 11 height 11
type input "02-10-2025"
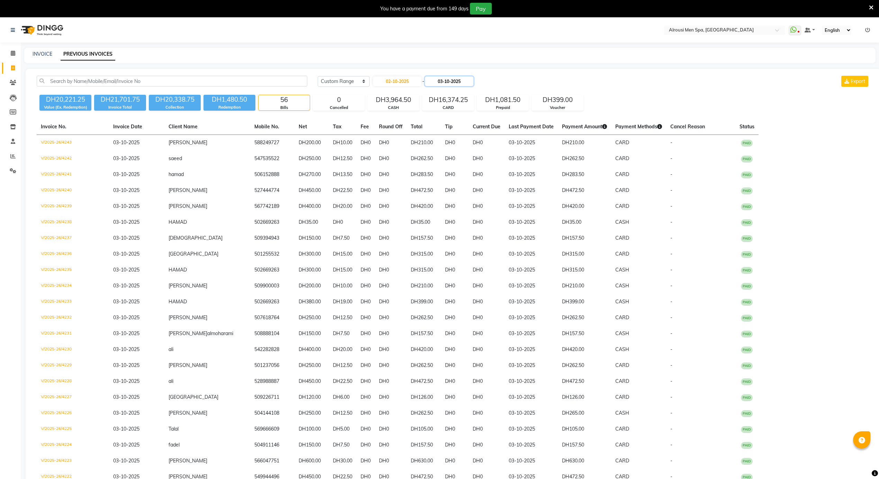
click at [459, 78] on input "03-10-2025" at bounding box center [449, 81] width 48 height 10
click at [468, 119] on div "2" at bounding box center [467, 116] width 11 height 11
type input "02-10-2025"
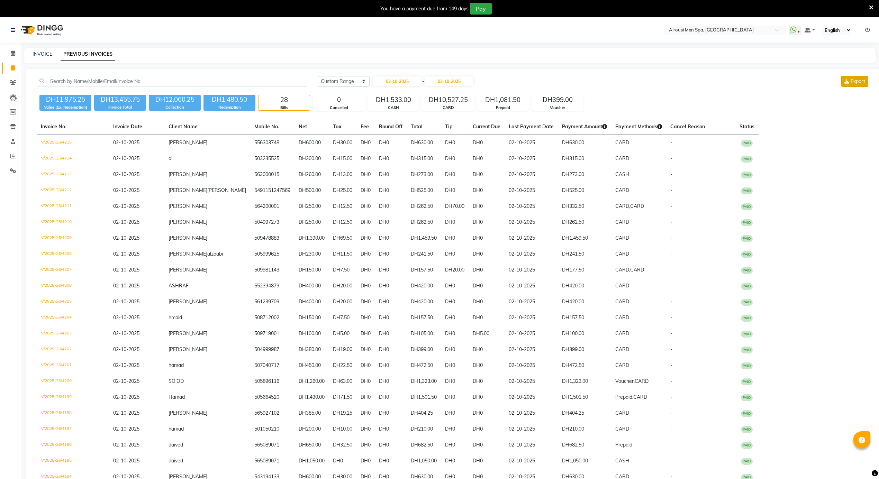
click at [853, 85] on button "Export" at bounding box center [854, 81] width 27 height 11
click at [7, 160] on span at bounding box center [13, 157] width 12 height 8
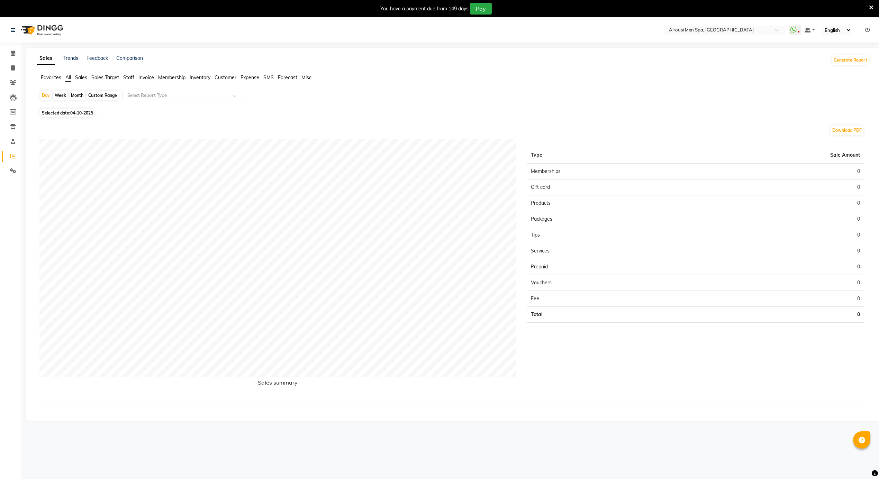
click at [76, 78] on span "Sales" at bounding box center [81, 77] width 12 height 6
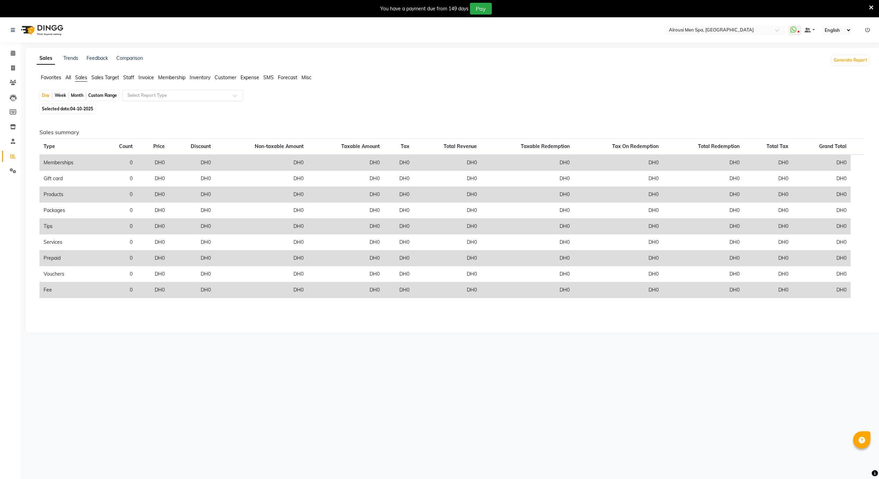
click at [168, 94] on input "text" at bounding box center [176, 95] width 100 height 7
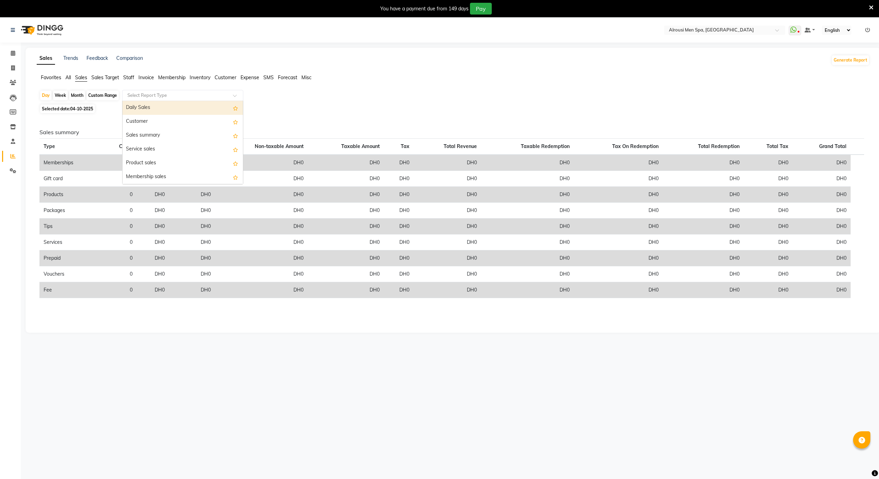
click at [154, 105] on div "Daily Sales" at bounding box center [183, 108] width 120 height 14
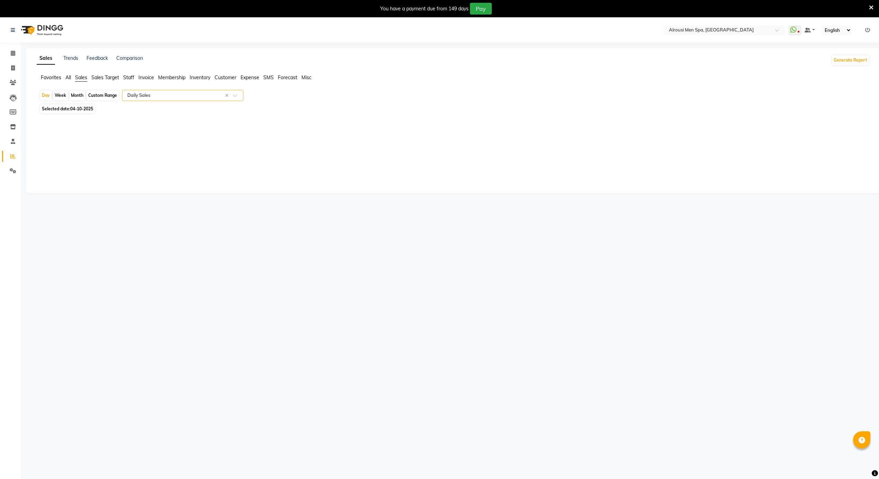
select select "full_report"
select select "csv"
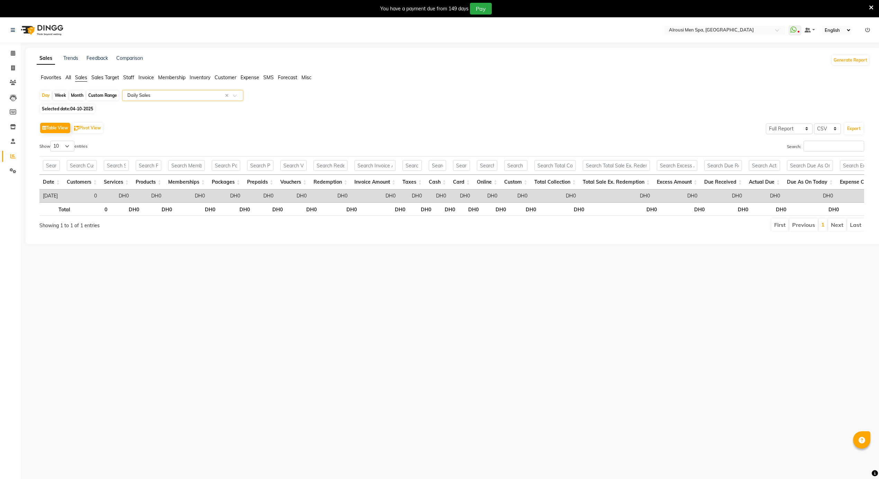
click at [84, 108] on span "04-10-2025" at bounding box center [81, 108] width 23 height 5
select select "10"
select select "2025"
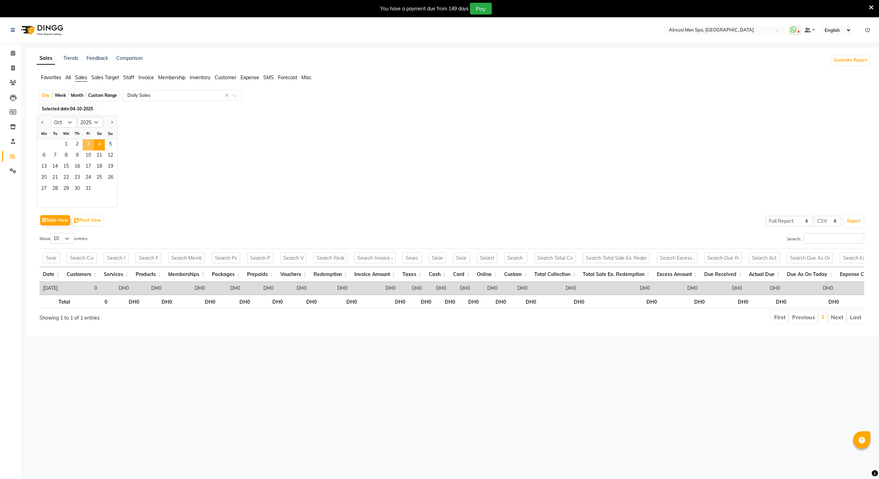
click at [84, 143] on span "3" at bounding box center [88, 144] width 11 height 11
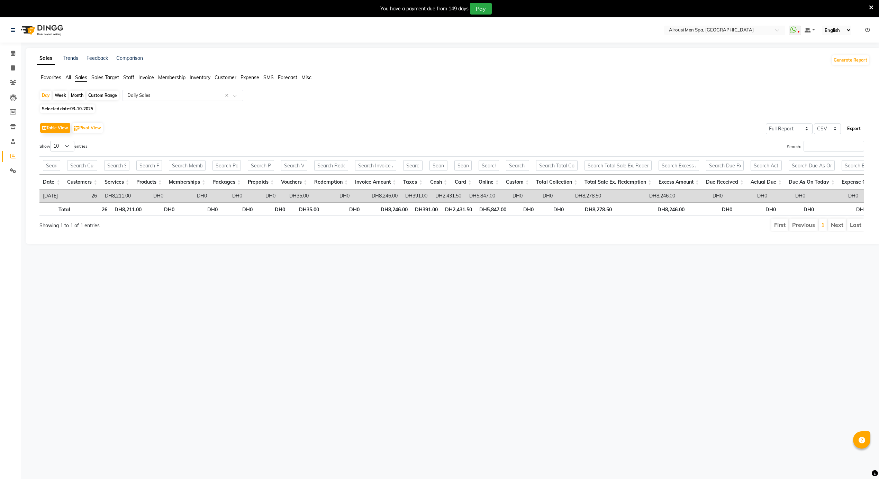
click at [859, 129] on button "Export" at bounding box center [853, 129] width 19 height 12
click at [127, 76] on span "Staff" at bounding box center [128, 77] width 11 height 6
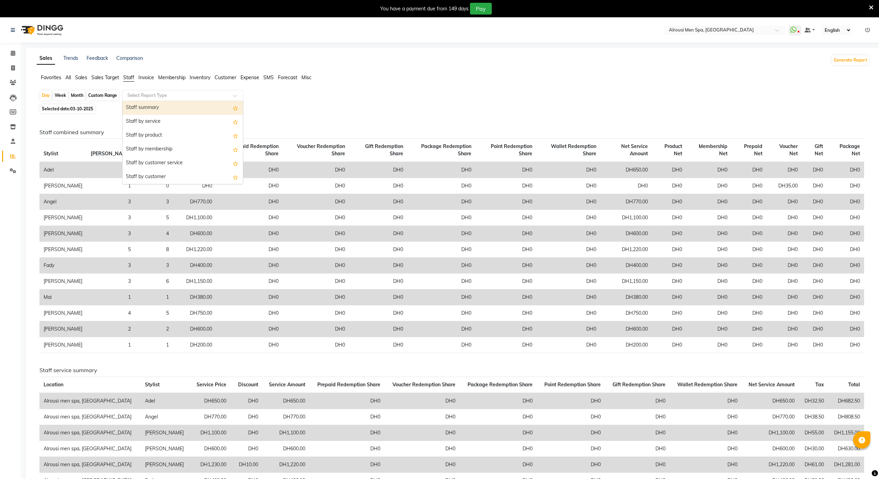
click at [161, 93] on input "text" at bounding box center [176, 95] width 100 height 7
click at [161, 112] on div "Staff summary" at bounding box center [183, 108] width 120 height 14
select select "full_report"
select select "csv"
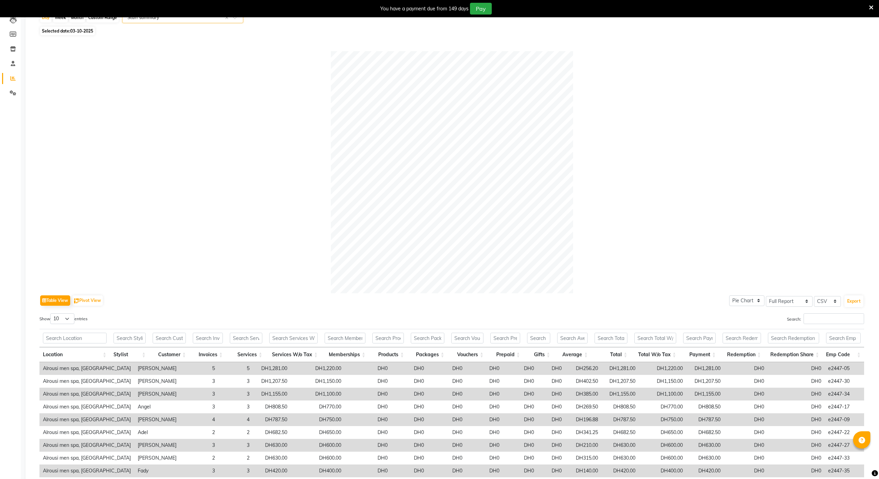
scroll to position [150, 0]
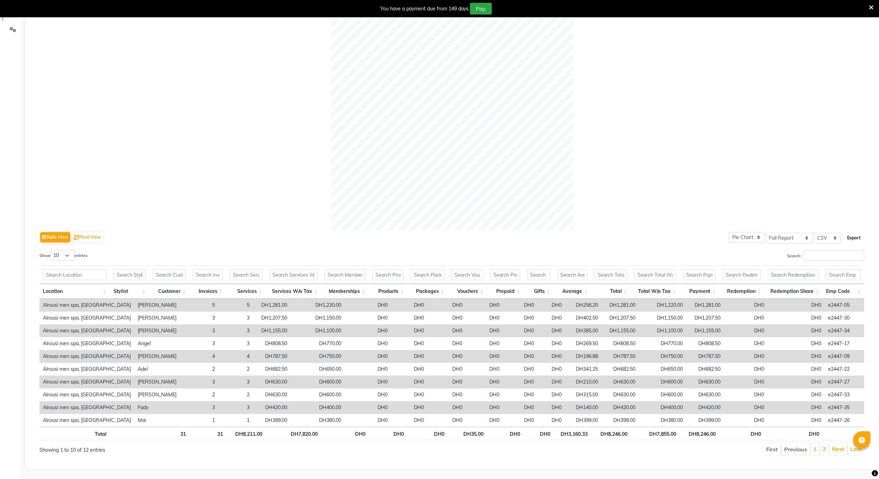
click at [856, 232] on button "Export" at bounding box center [853, 238] width 19 height 12
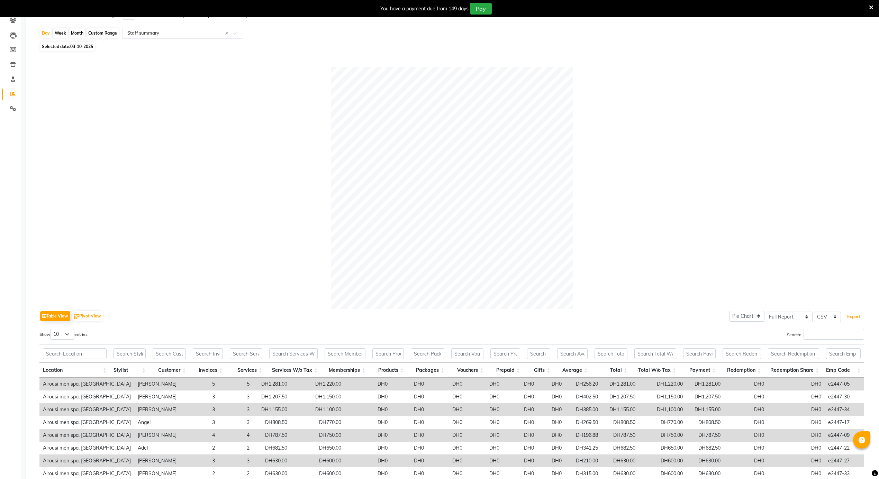
scroll to position [0, 0]
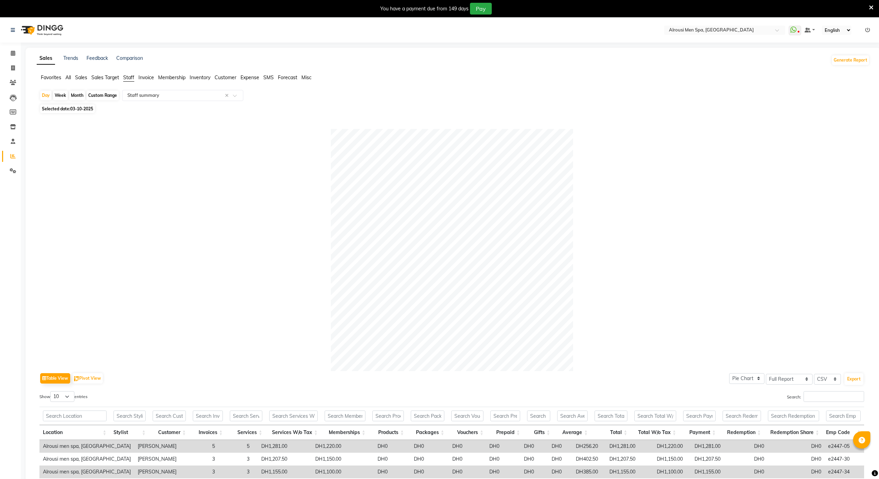
click at [78, 75] on span "Sales" at bounding box center [81, 77] width 12 height 6
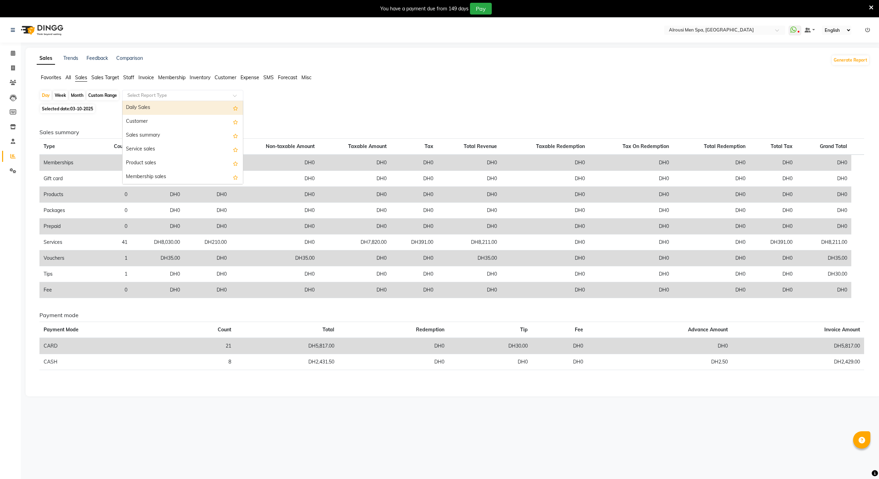
click at [195, 97] on input "text" at bounding box center [176, 95] width 100 height 7
click at [161, 155] on div "Service by category" at bounding box center [183, 154] width 120 height 14
select select "full_report"
select select "csv"
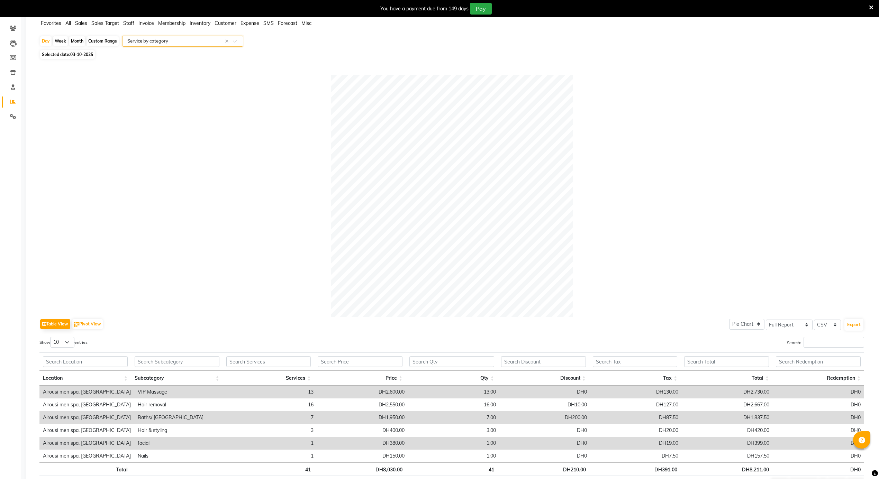
scroll to position [99, 0]
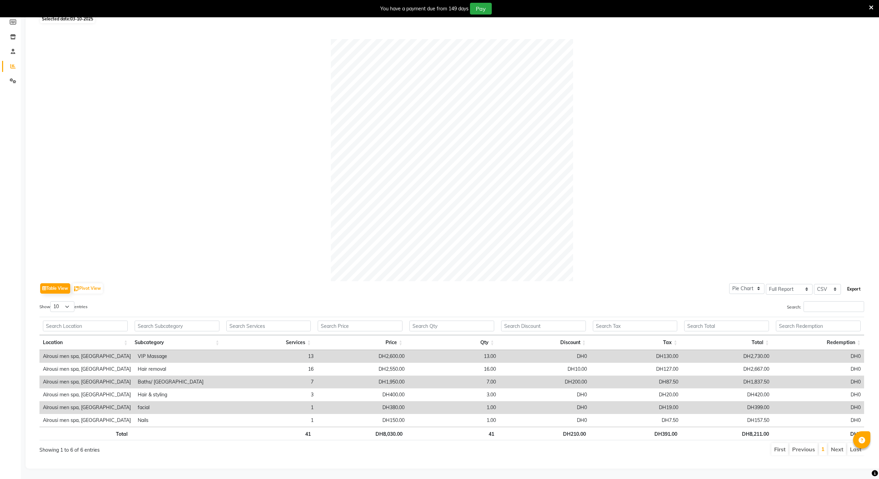
click at [858, 283] on button "Export" at bounding box center [853, 289] width 19 height 12
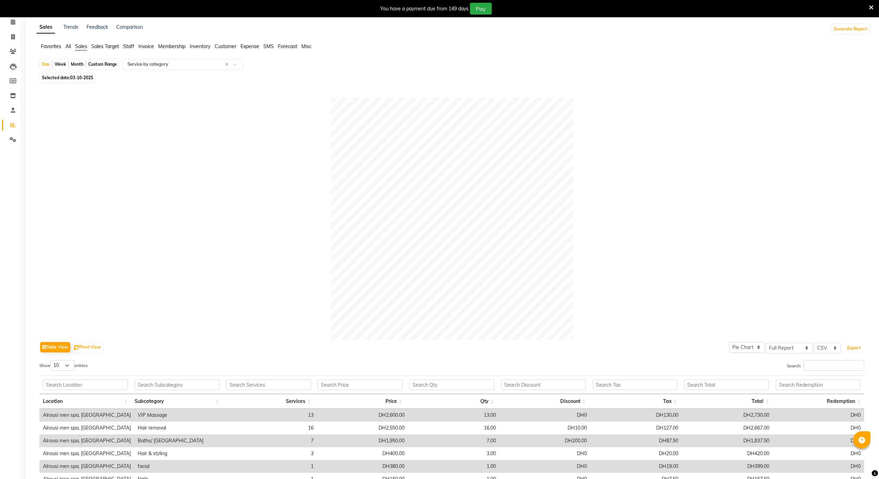
scroll to position [0, 0]
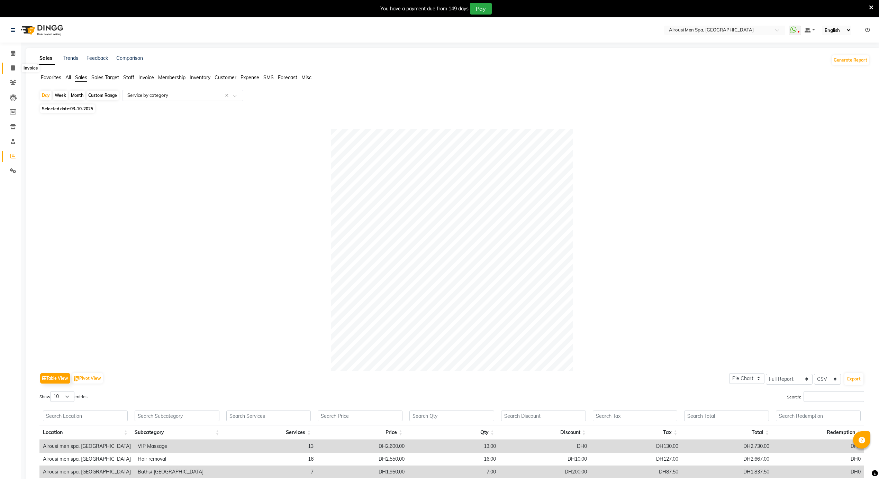
click at [14, 69] on icon at bounding box center [13, 67] width 4 height 5
select select "service"
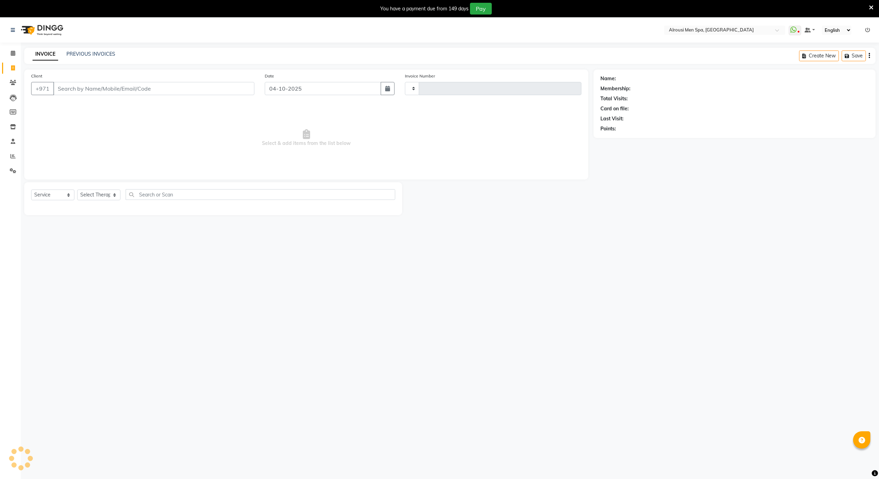
type input "4244"
select select "5688"
click at [76, 52] on link "PREVIOUS INVOICES" at bounding box center [90, 54] width 49 height 6
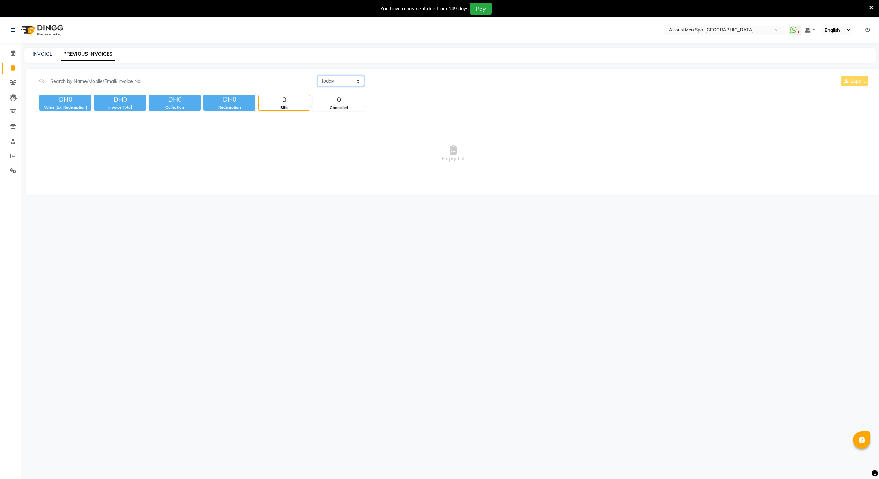
drag, startPoint x: 338, startPoint y: 80, endPoint x: 342, endPoint y: 86, distance: 7.1
click at [338, 80] on select "Today Yesterday Custom Range" at bounding box center [341, 81] width 46 height 11
select select "yesterday"
click at [318, 76] on select "Today Yesterday Custom Range" at bounding box center [341, 81] width 46 height 11
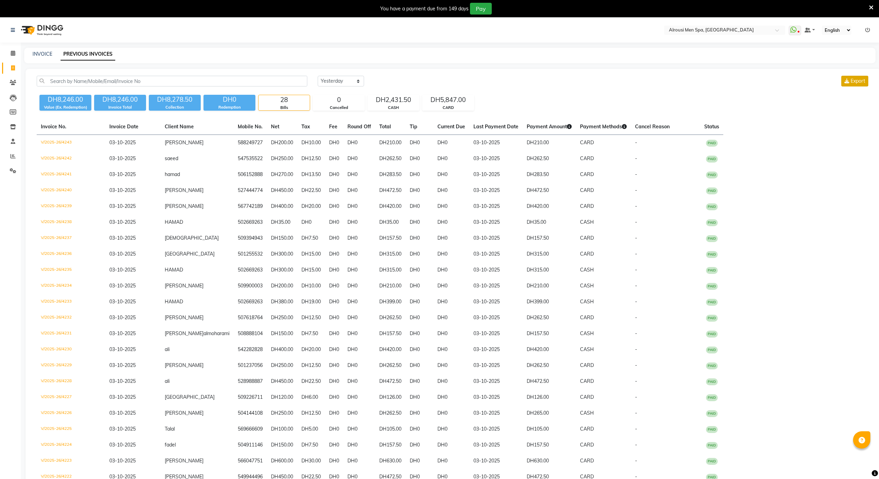
click at [851, 78] on span "Export" at bounding box center [858, 81] width 15 height 6
click at [12, 53] on icon at bounding box center [13, 53] width 4 height 5
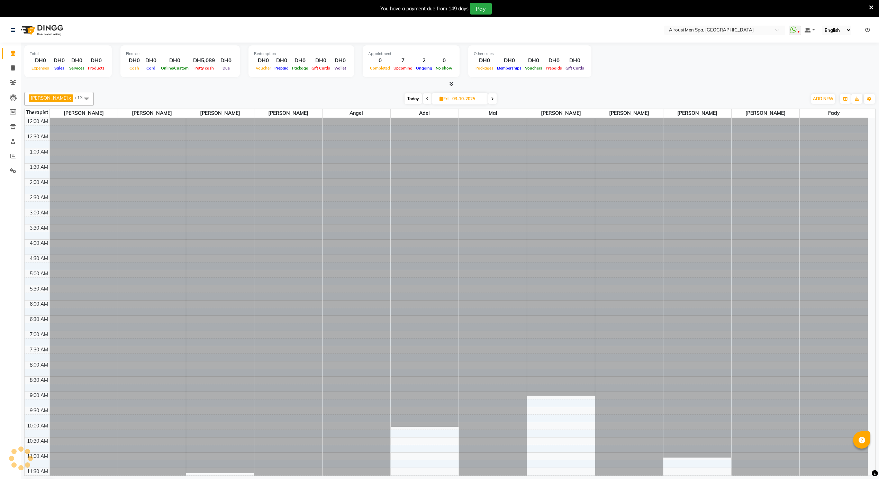
scroll to position [186, 0]
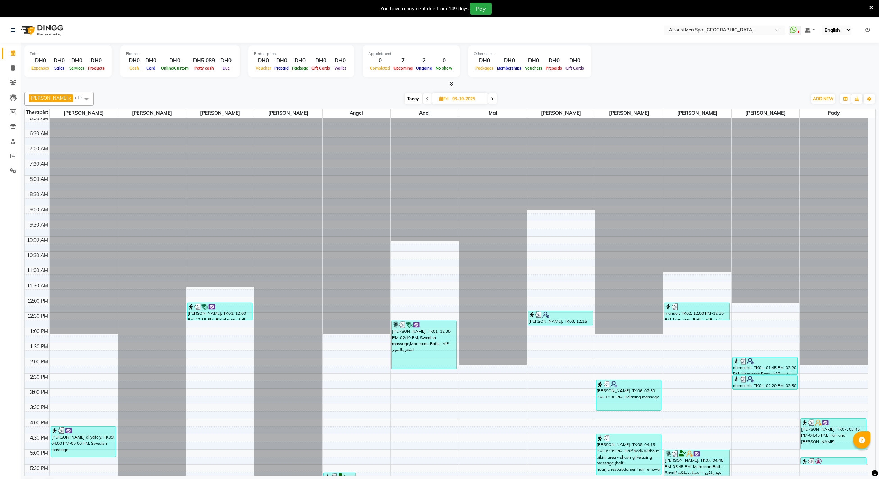
click at [405, 98] on span "Today" at bounding box center [413, 98] width 17 height 11
type input "04-10-2025"
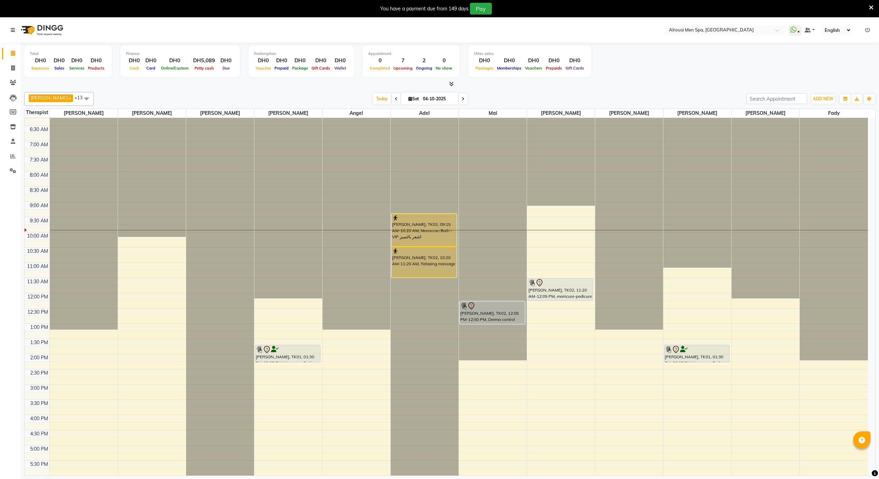
scroll to position [186, 0]
